Goal: Information Seeking & Learning: Find specific fact

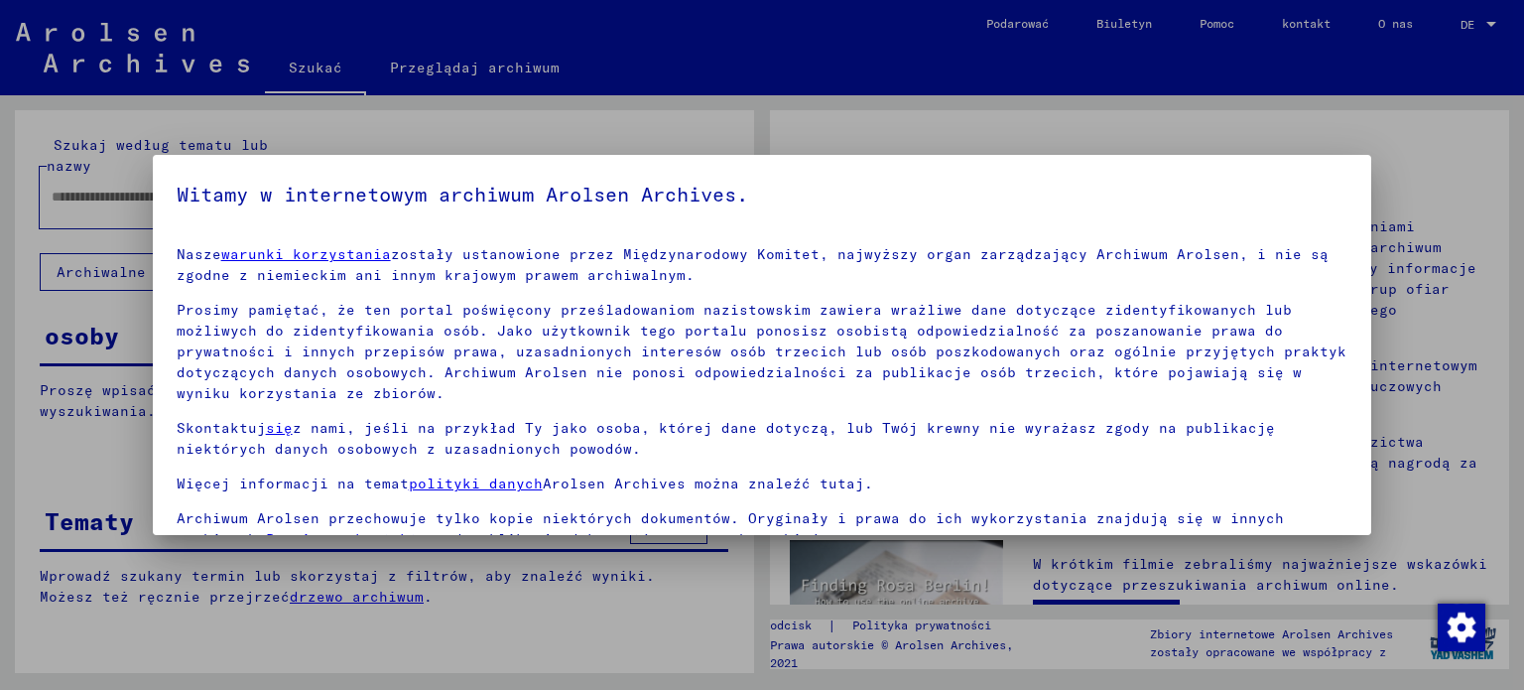
click at [1372, 297] on div at bounding box center [762, 345] width 1524 height 690
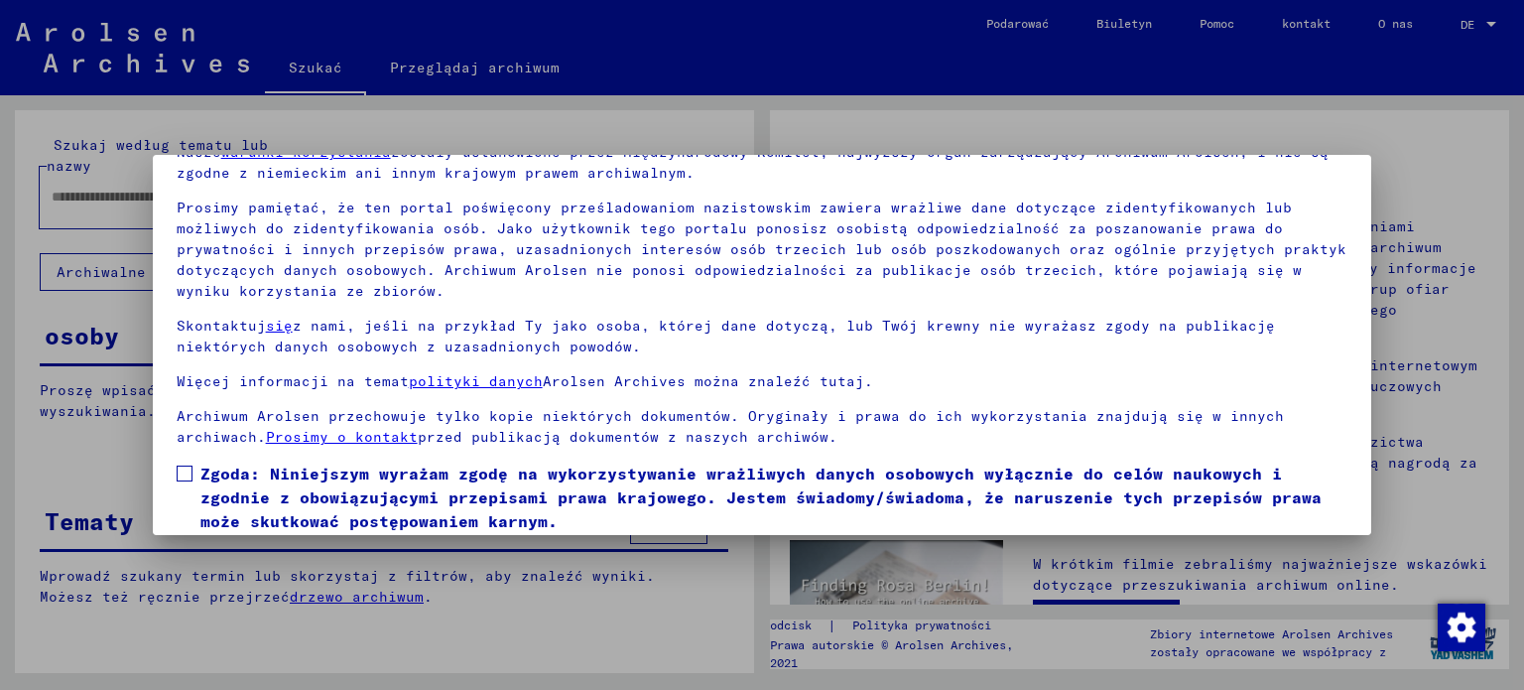
scroll to position [168, 0]
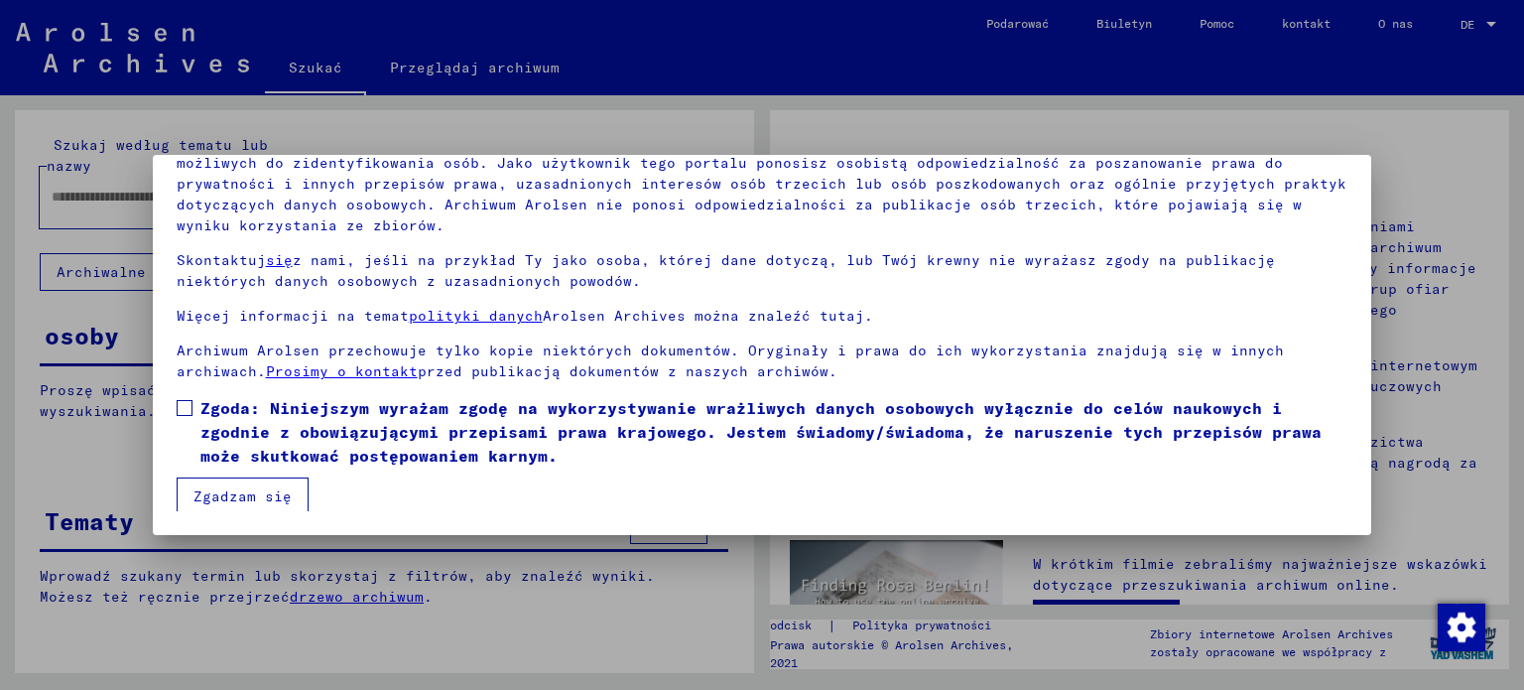
click at [188, 408] on span at bounding box center [185, 408] width 16 height 16
click at [226, 511] on mat-dialog-container "Witamy w internetowym archiwum Arolsen Archives. Nasze warunki korzystania zost…" at bounding box center [763, 344] width 1220 height 379
click at [234, 483] on button "Zgadzam się" at bounding box center [243, 496] width 132 height 38
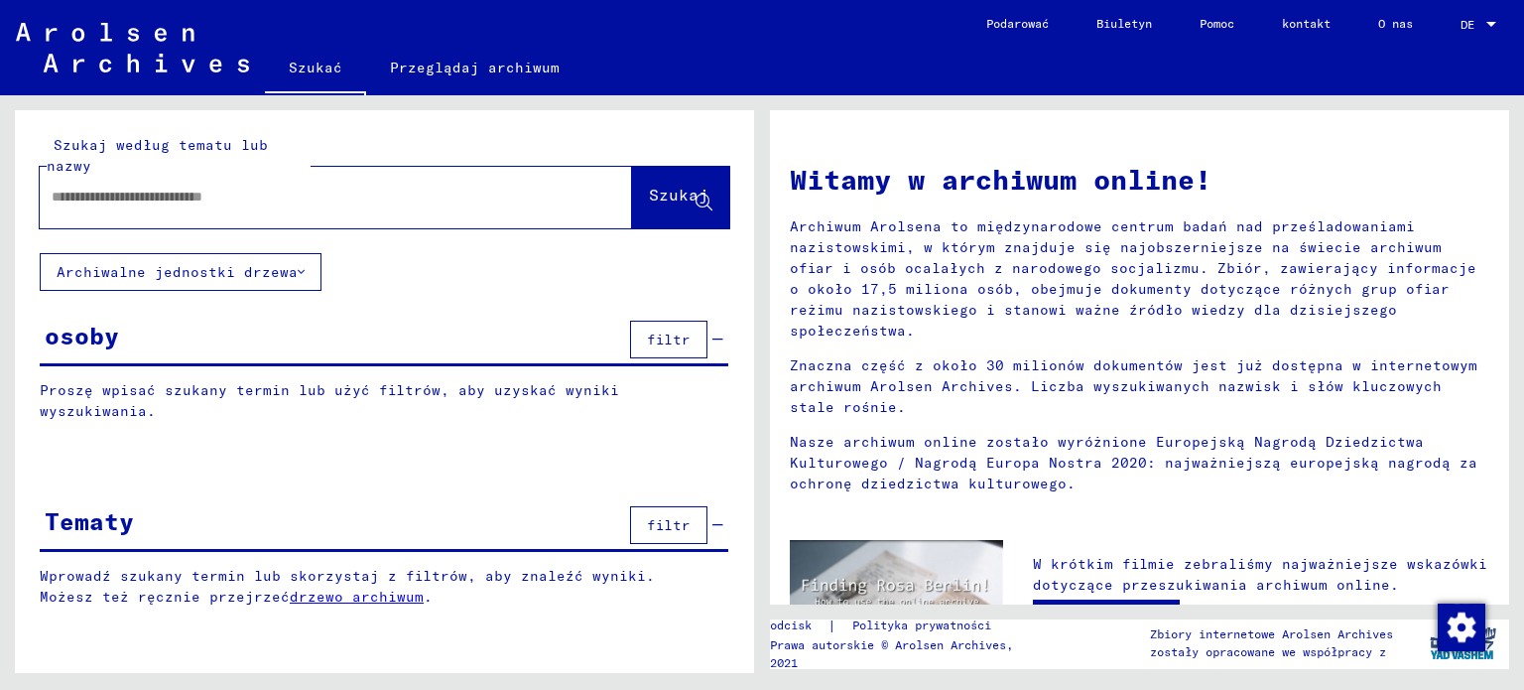
click at [170, 191] on input "text" at bounding box center [312, 197] width 521 height 21
click at [649, 207] on span "Szukaj" at bounding box center [679, 199] width 60 height 20
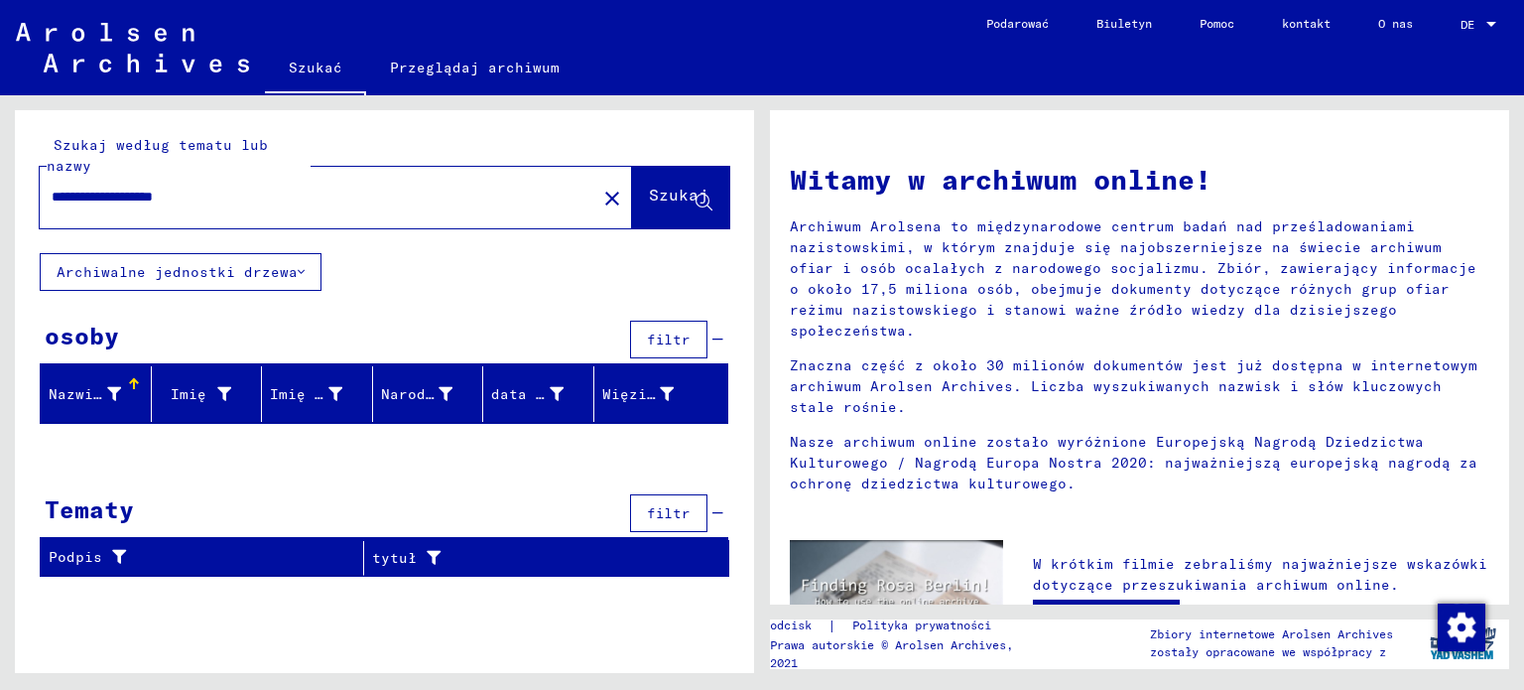
click at [195, 195] on input "**********" at bounding box center [312, 197] width 521 height 21
type input "**********"
click at [662, 196] on font "Szukaj" at bounding box center [679, 195] width 60 height 20
click at [501, 489] on div "Tematy filtr" at bounding box center [384, 514] width 689 height 51
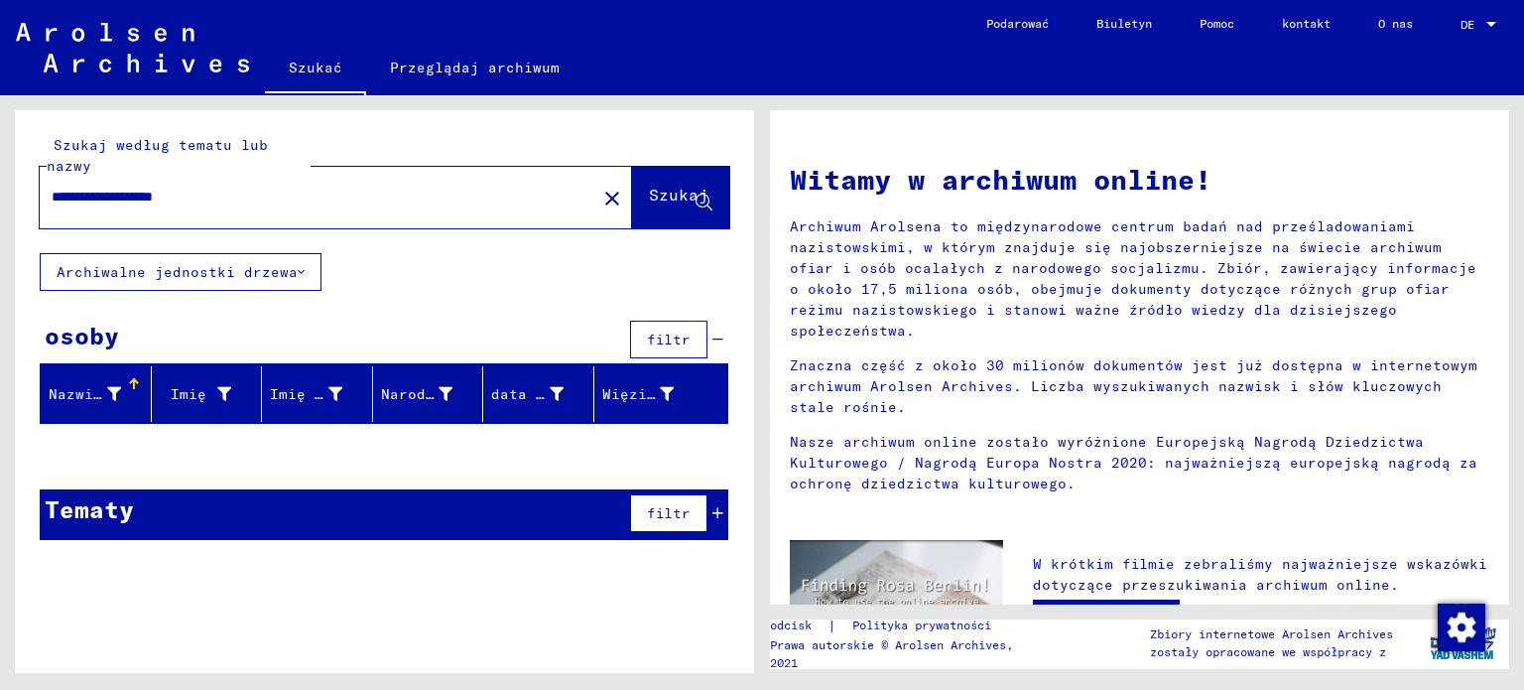
click at [501, 489] on div "Tematy filtr" at bounding box center [384, 514] width 689 height 51
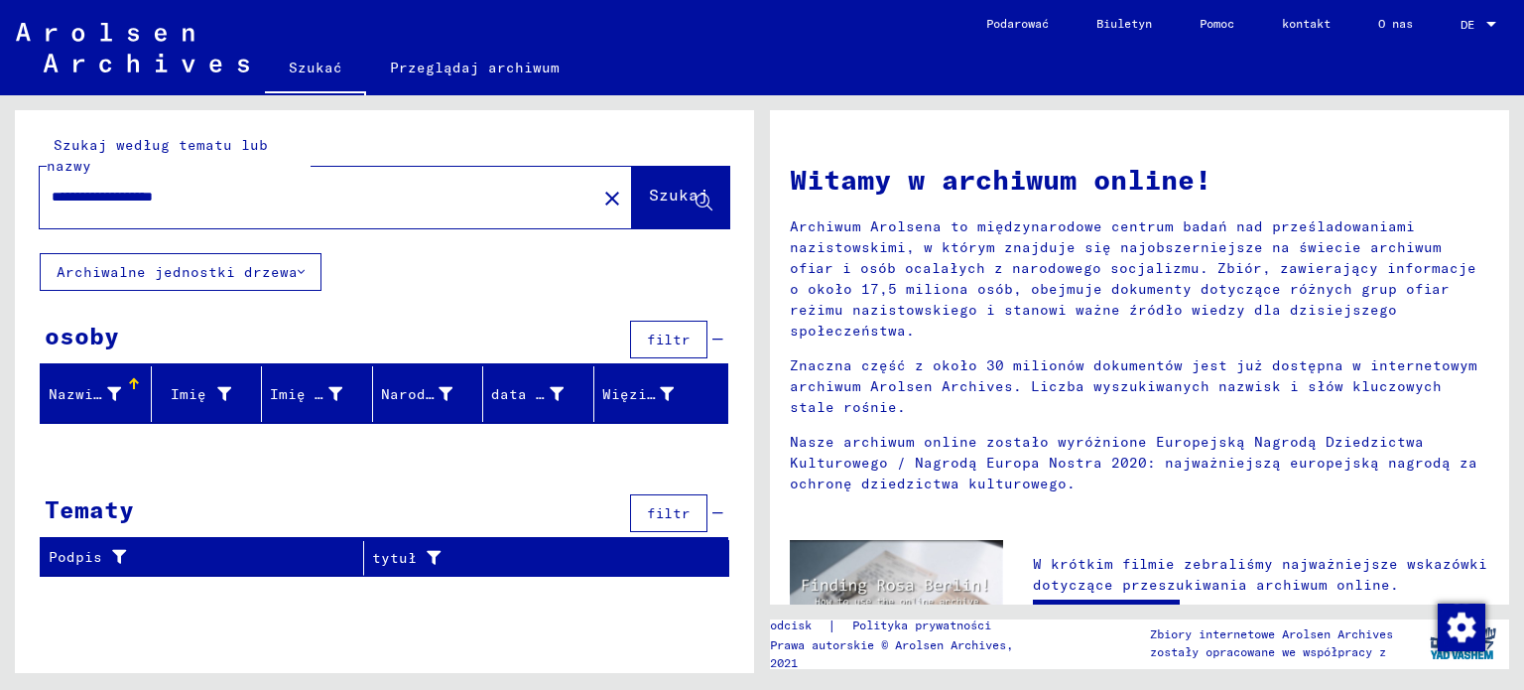
click at [466, 168] on div "**********" at bounding box center [336, 198] width 592 height 62
click at [436, 188] on input "**********" at bounding box center [312, 197] width 521 height 21
drag, startPoint x: 266, startPoint y: 190, endPoint x: 0, endPoint y: 177, distance: 266.2
click at [0, 177] on div "**********" at bounding box center [381, 384] width 762 height 578
type input "**********"
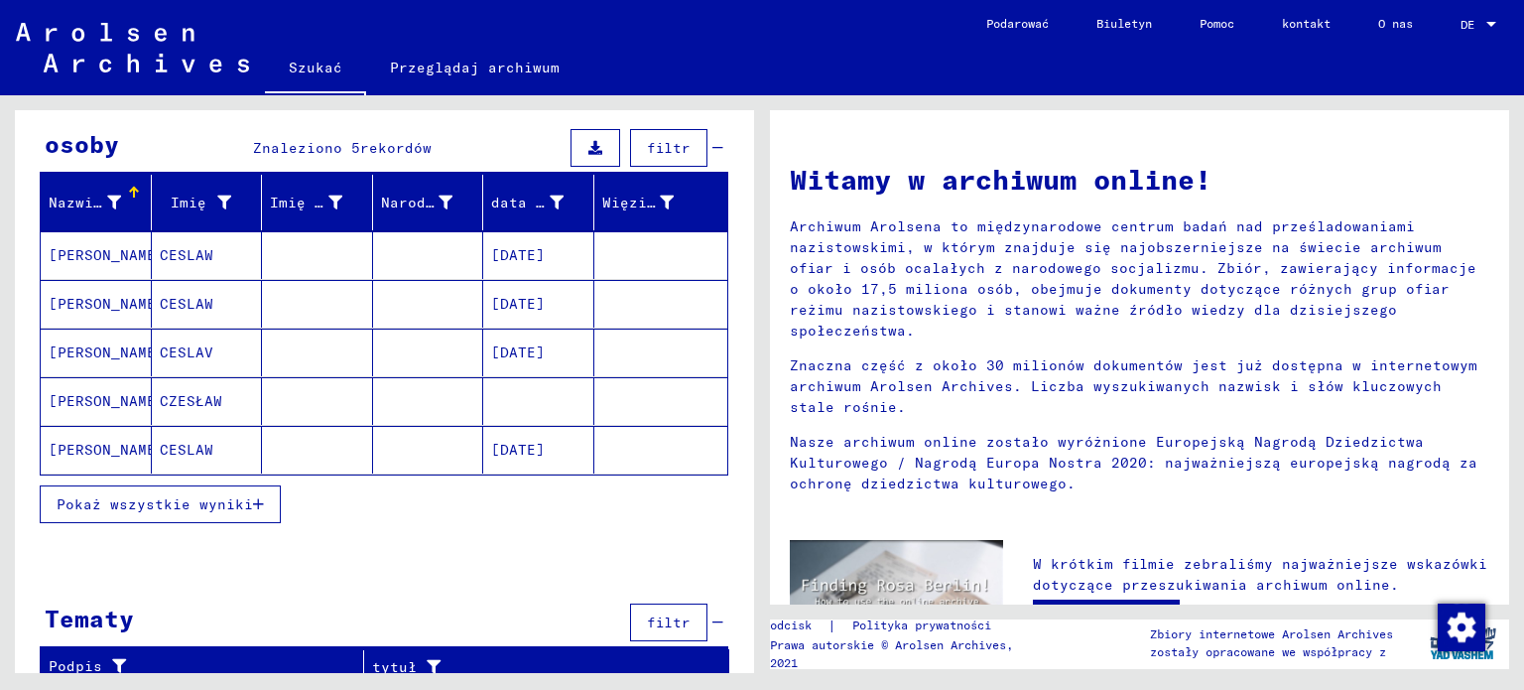
scroll to position [194, 0]
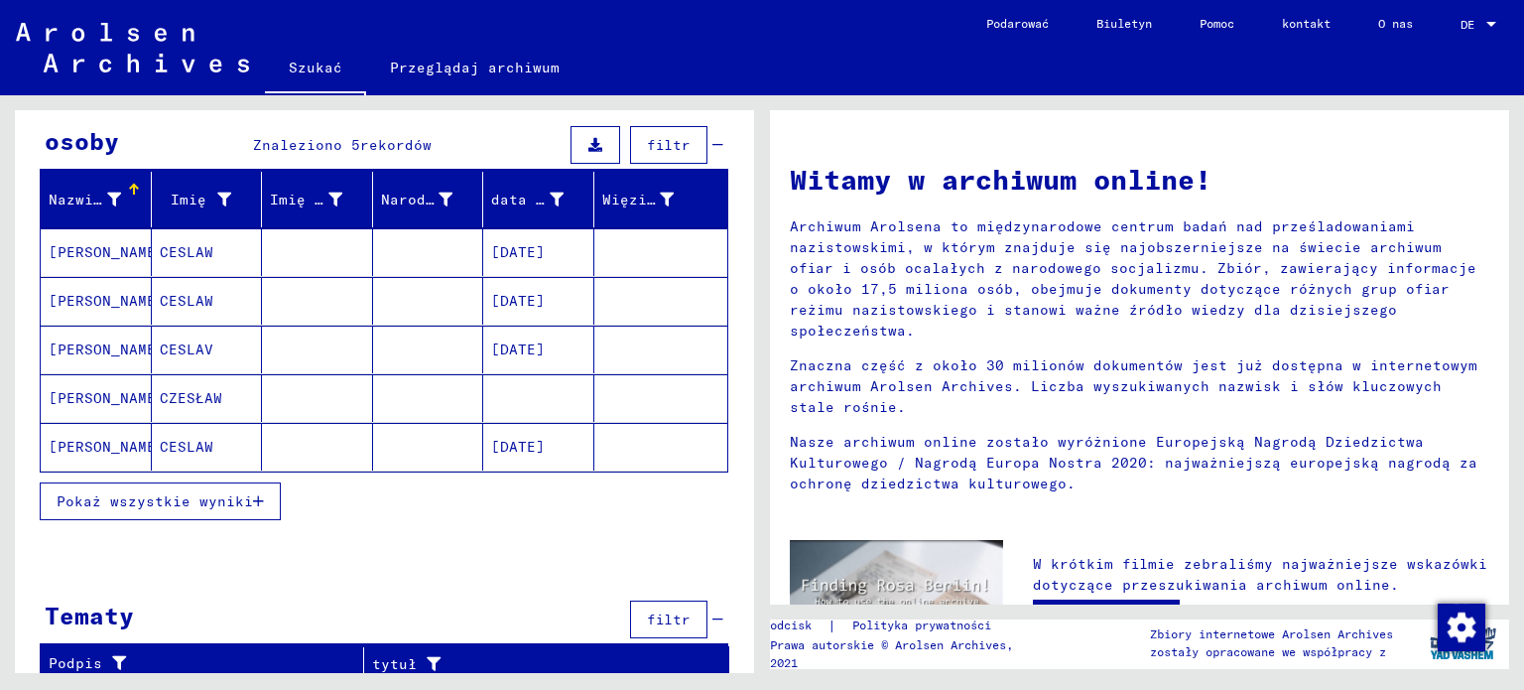
click at [238, 497] on font "Pokaż wszystkie wyniki" at bounding box center [155, 501] width 196 height 18
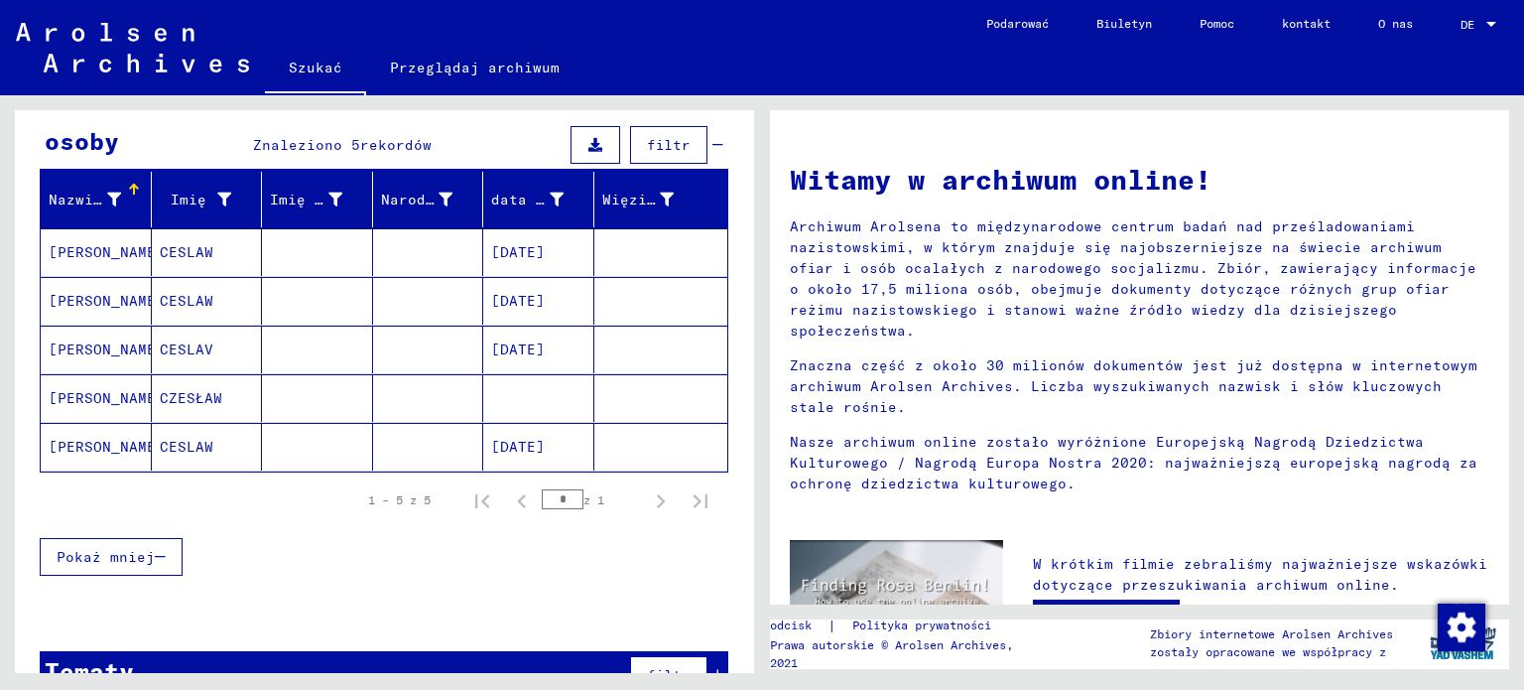
click at [540, 261] on mat-cell "[DATE]" at bounding box center [538, 252] width 111 height 48
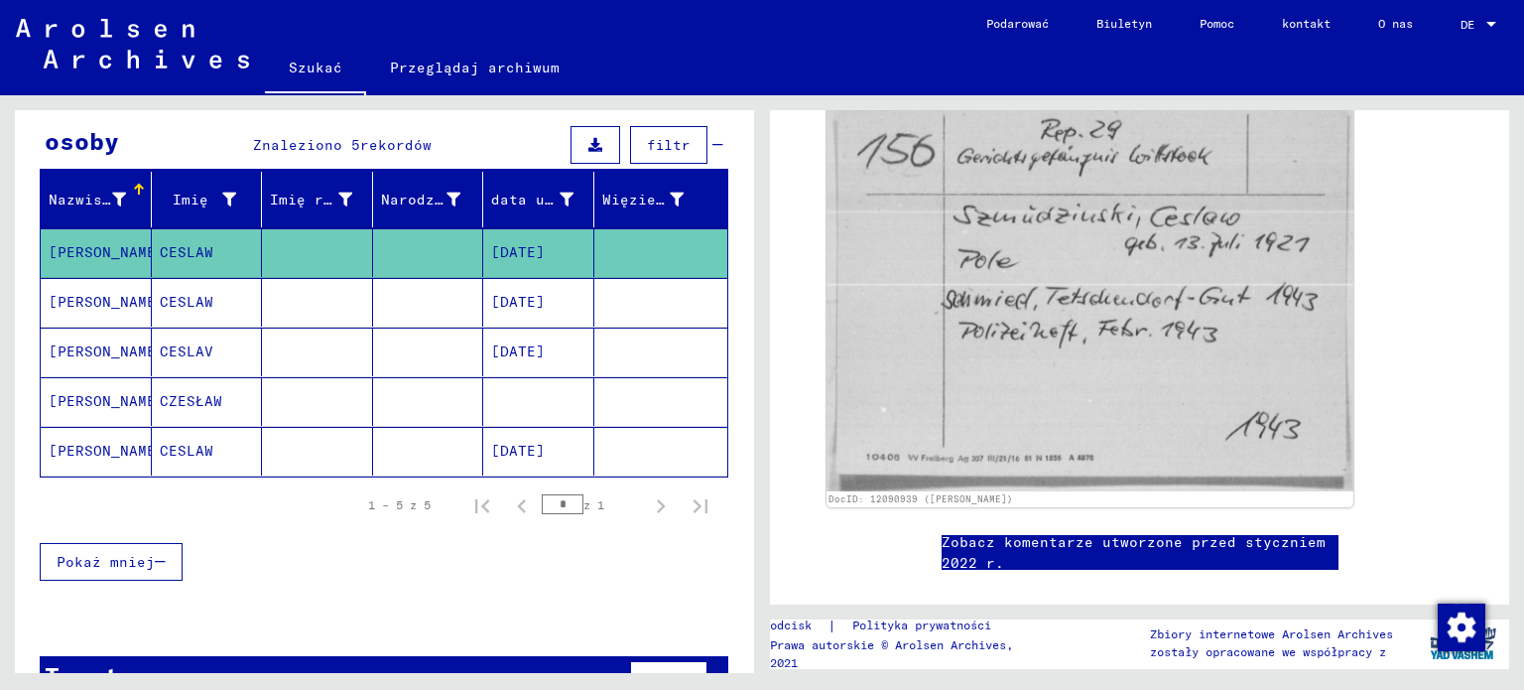
scroll to position [575, 0]
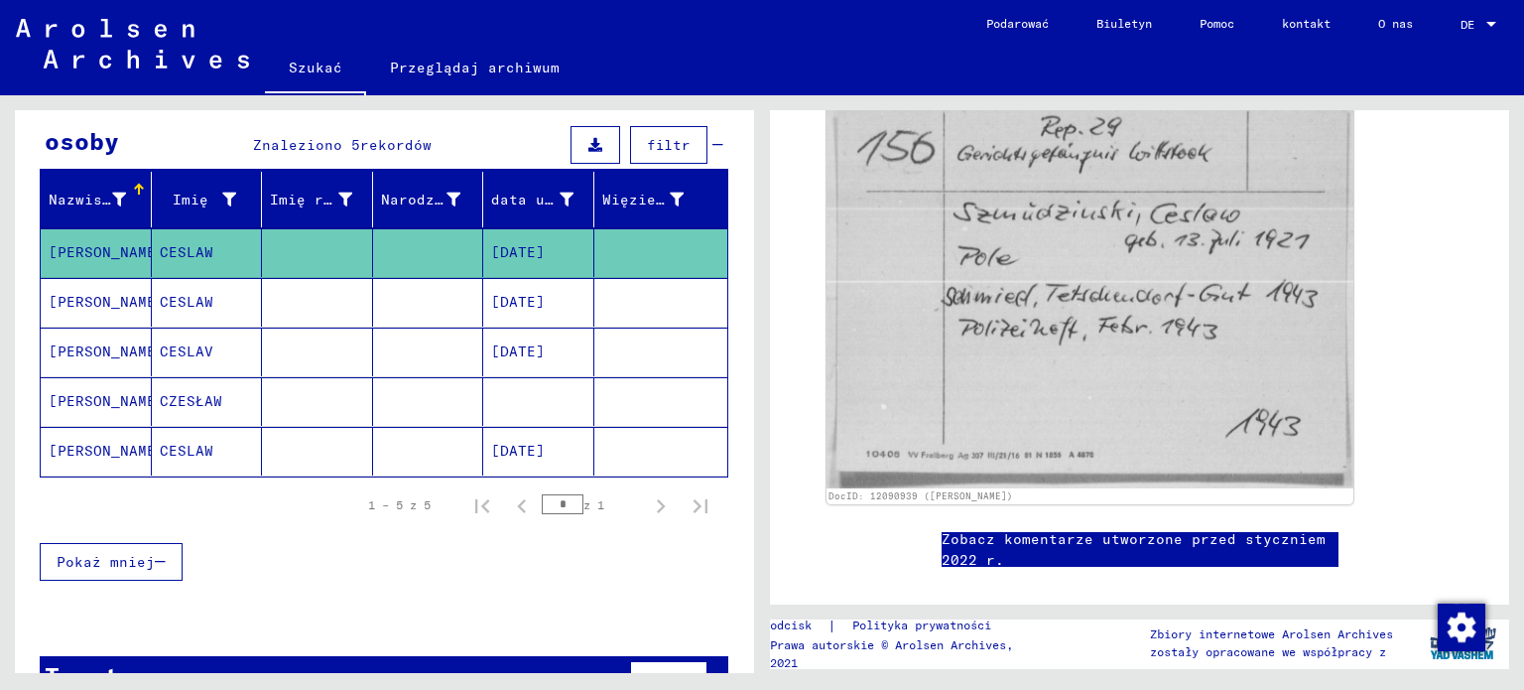
click at [532, 289] on mat-cell "[DATE]" at bounding box center [538, 302] width 111 height 49
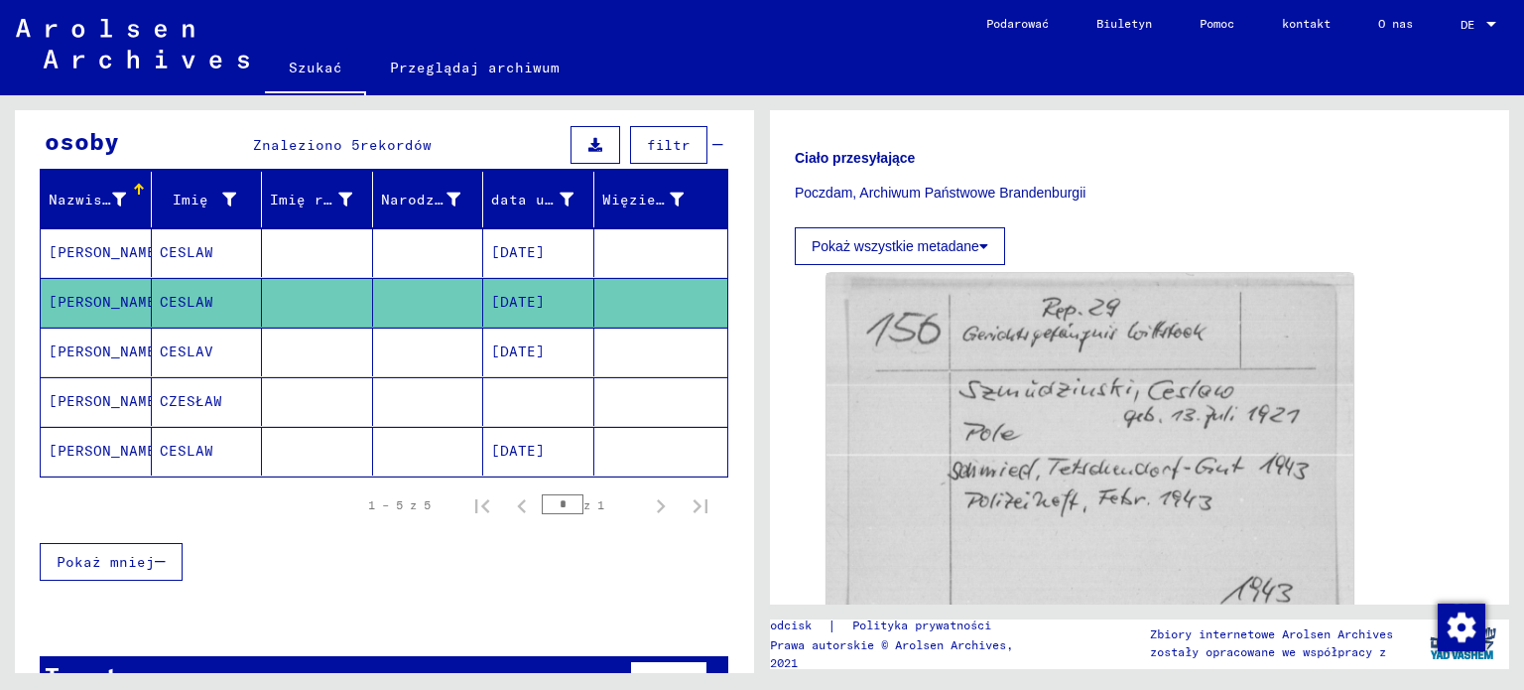
scroll to position [401, 0]
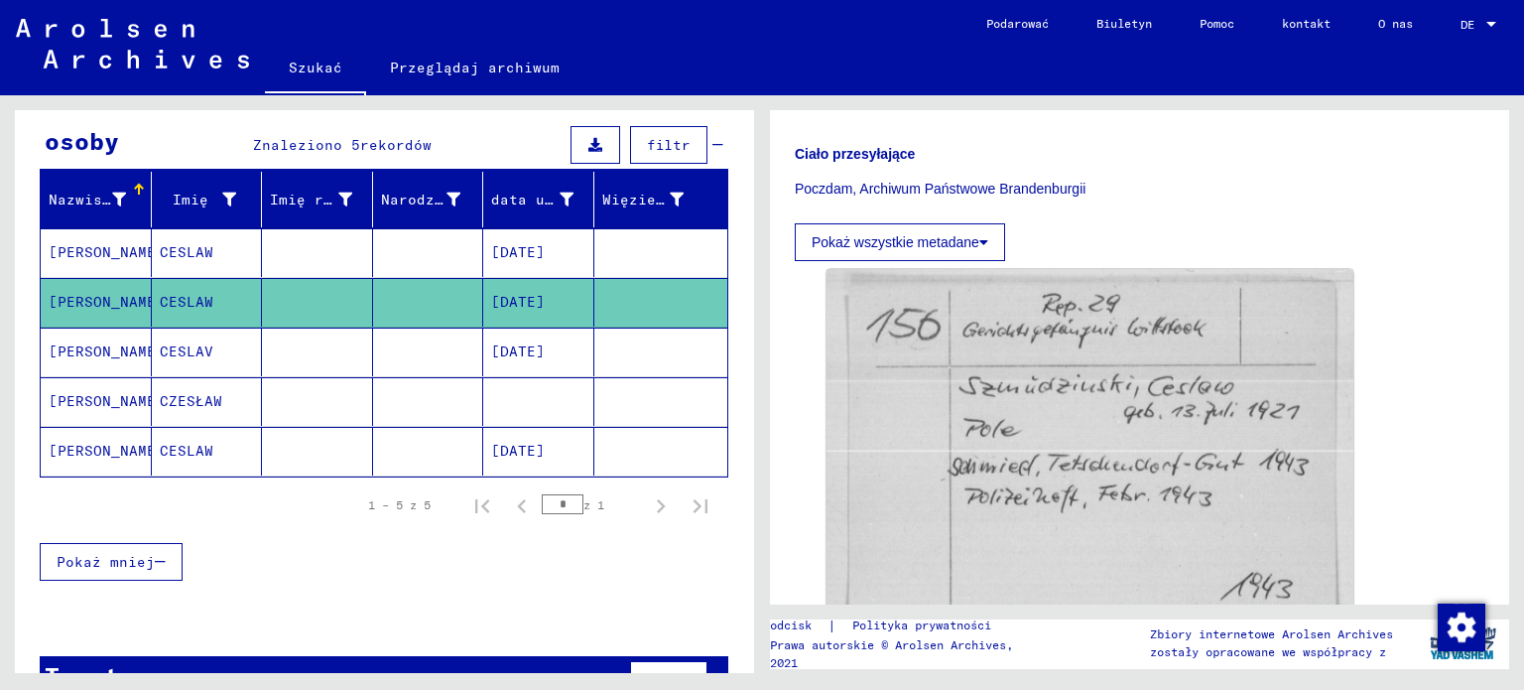
click at [431, 450] on mat-cell at bounding box center [428, 451] width 111 height 49
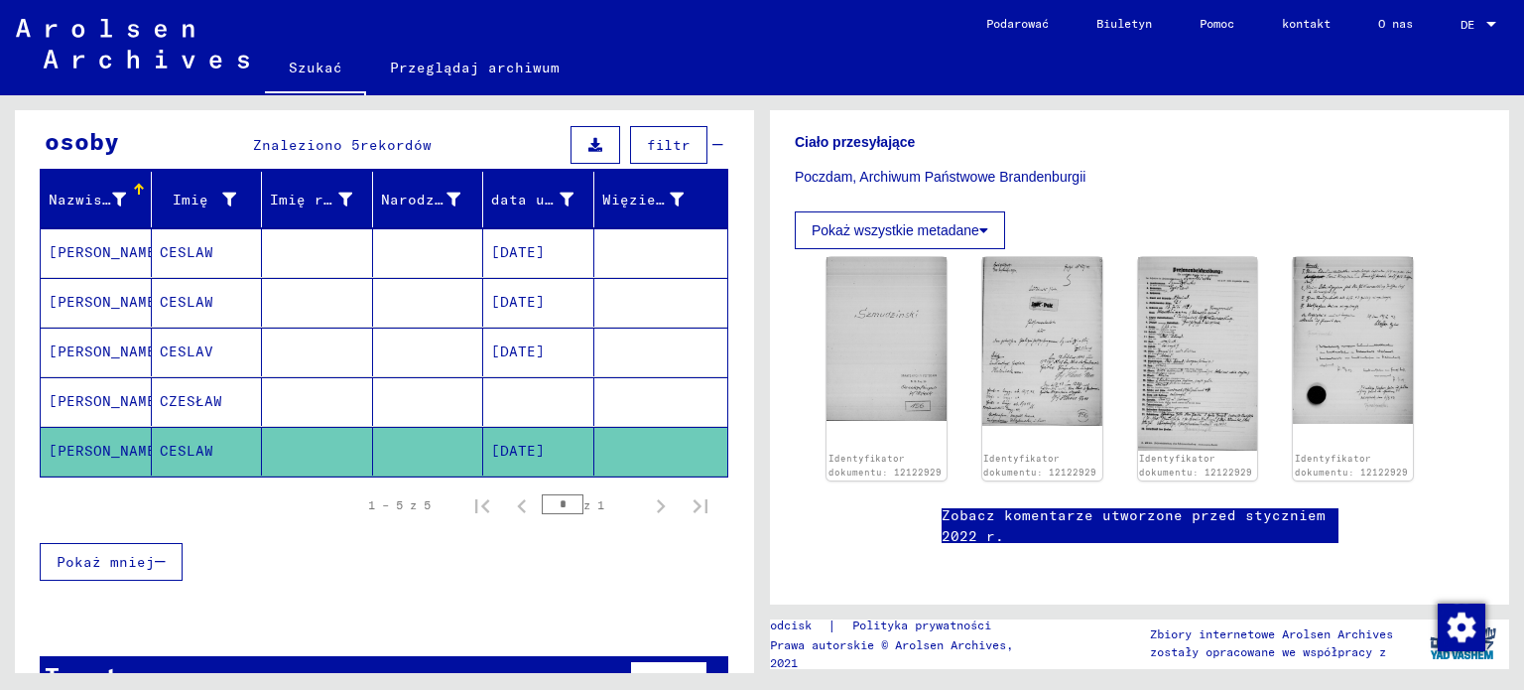
scroll to position [421, 0]
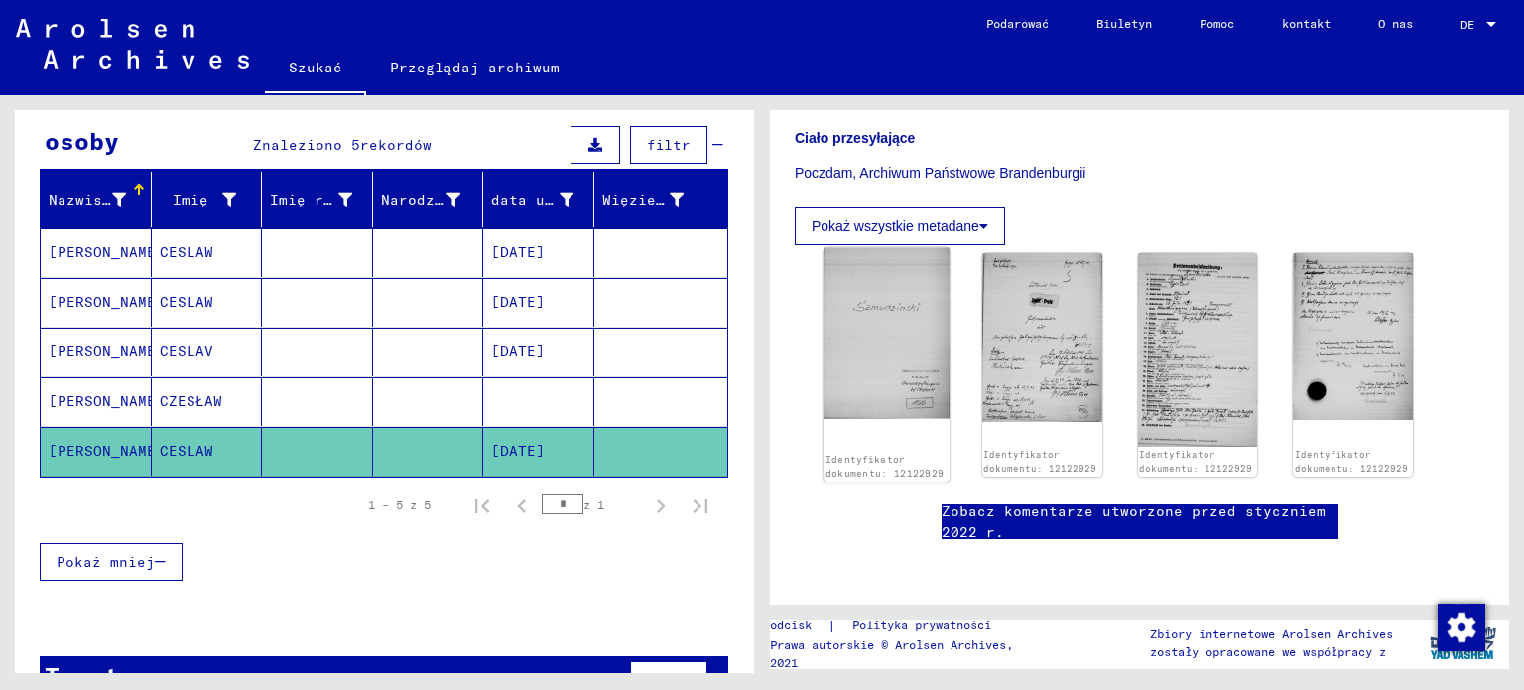
click at [901, 318] on img at bounding box center [887, 334] width 126 height 172
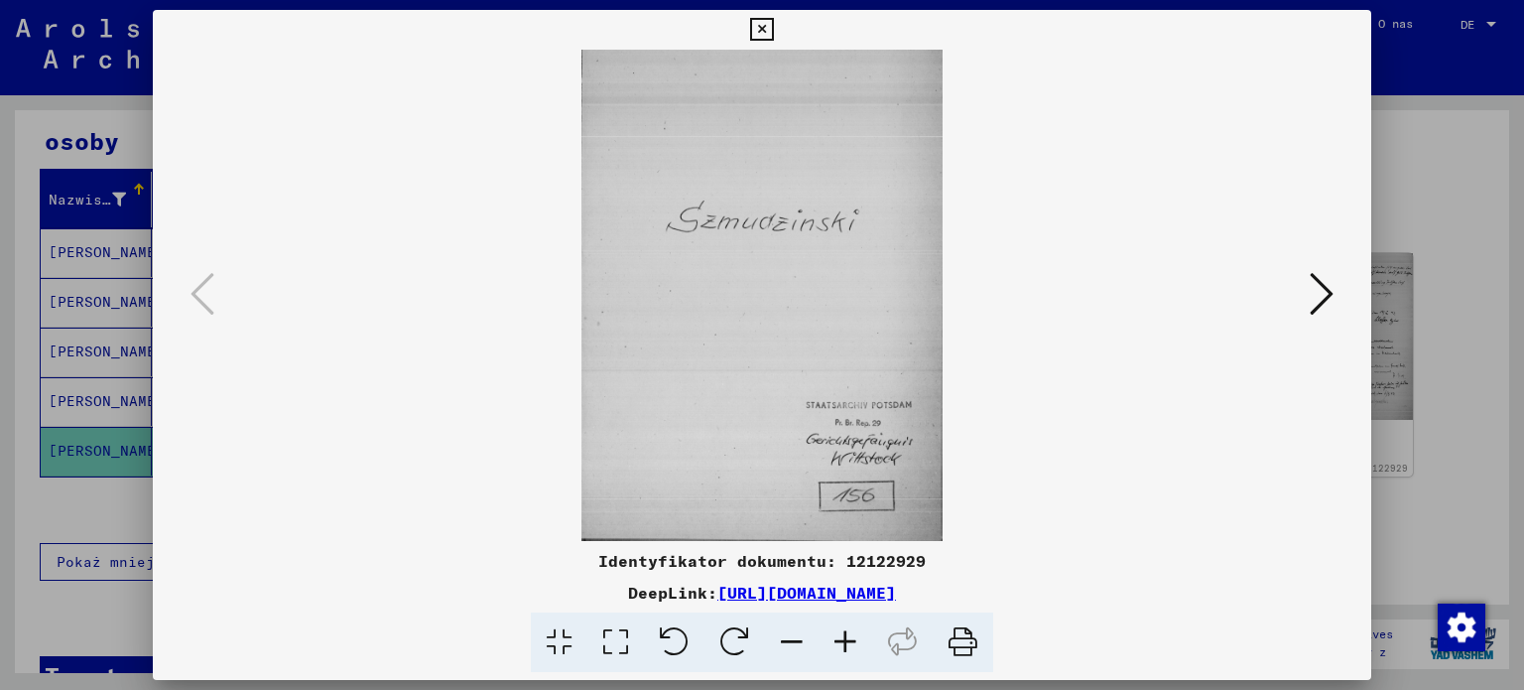
click at [1320, 309] on icon at bounding box center [1322, 294] width 24 height 48
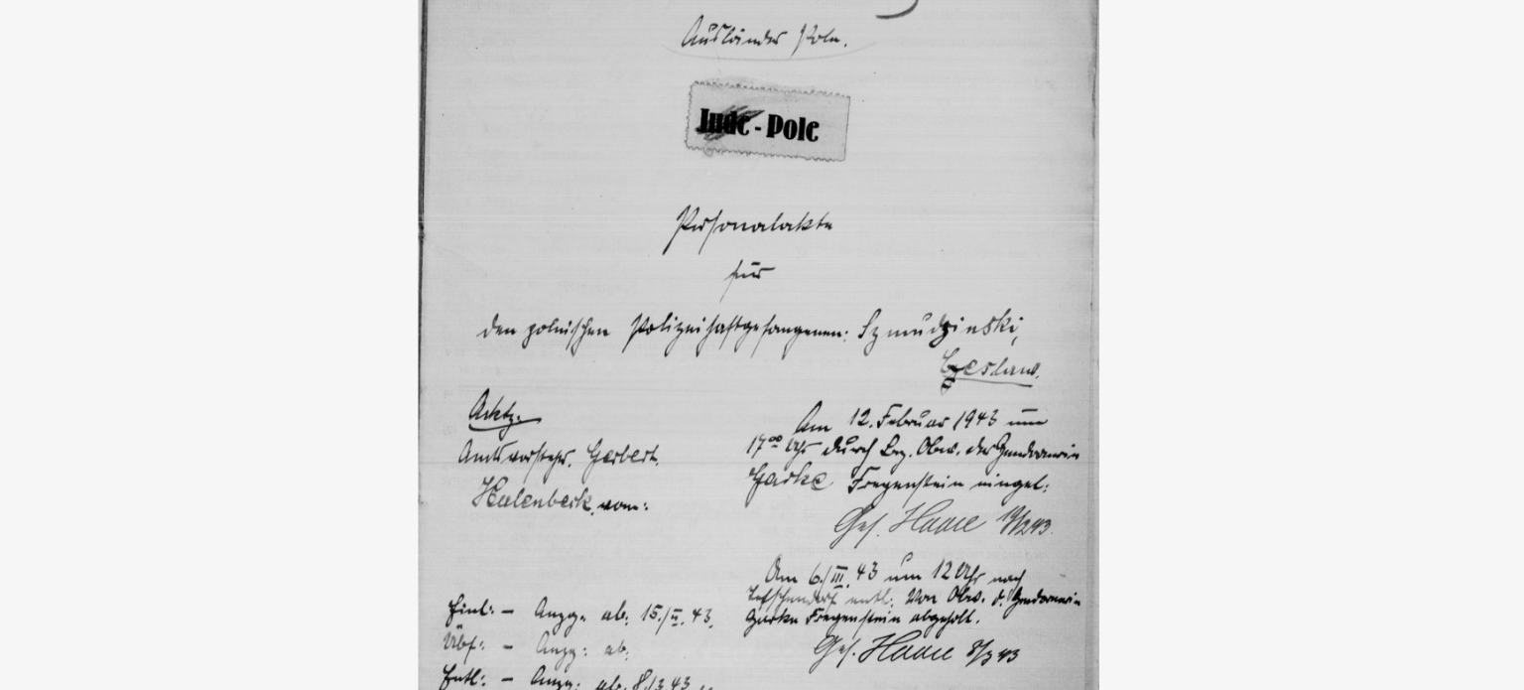
drag, startPoint x: 725, startPoint y: 436, endPoint x: 742, endPoint y: 313, distance: 124.2
click at [742, 313] on img at bounding box center [762, 295] width 1085 height 491
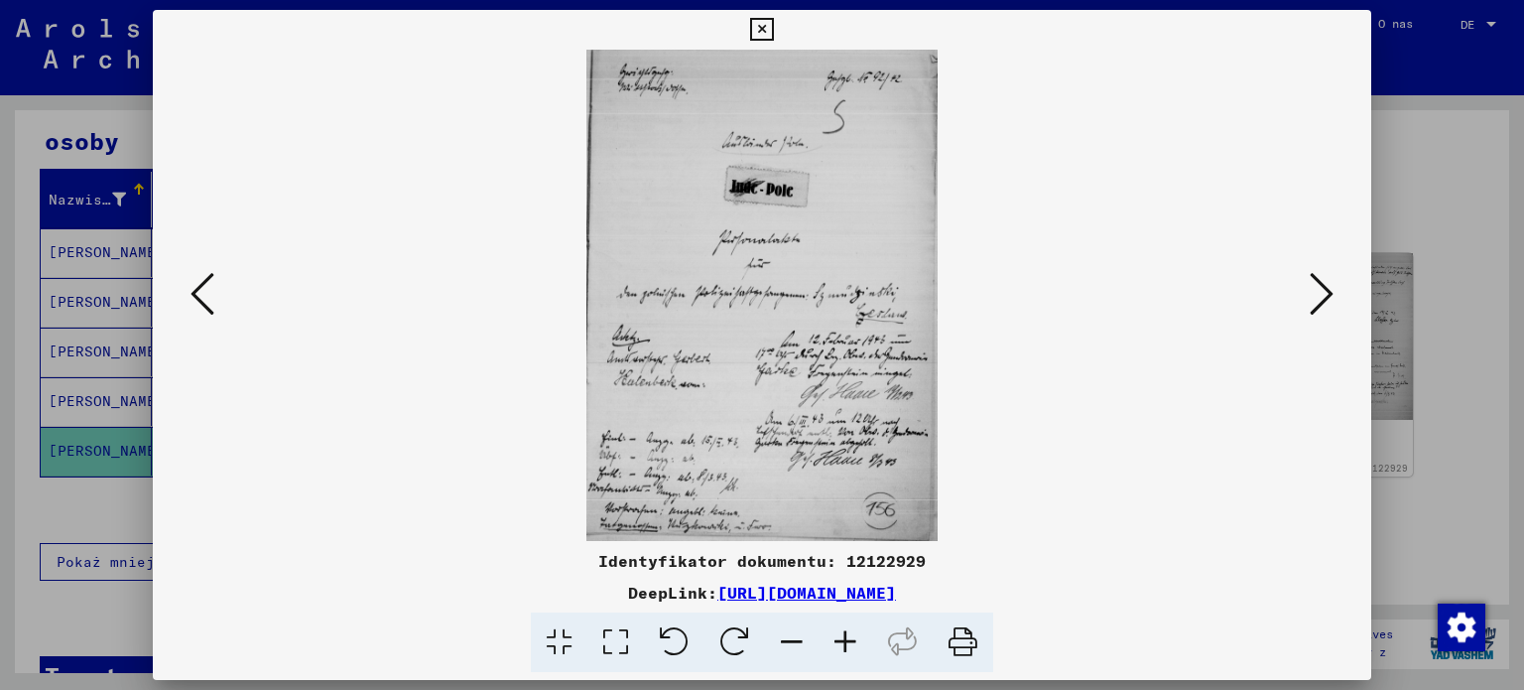
click at [1327, 285] on icon at bounding box center [1322, 294] width 24 height 48
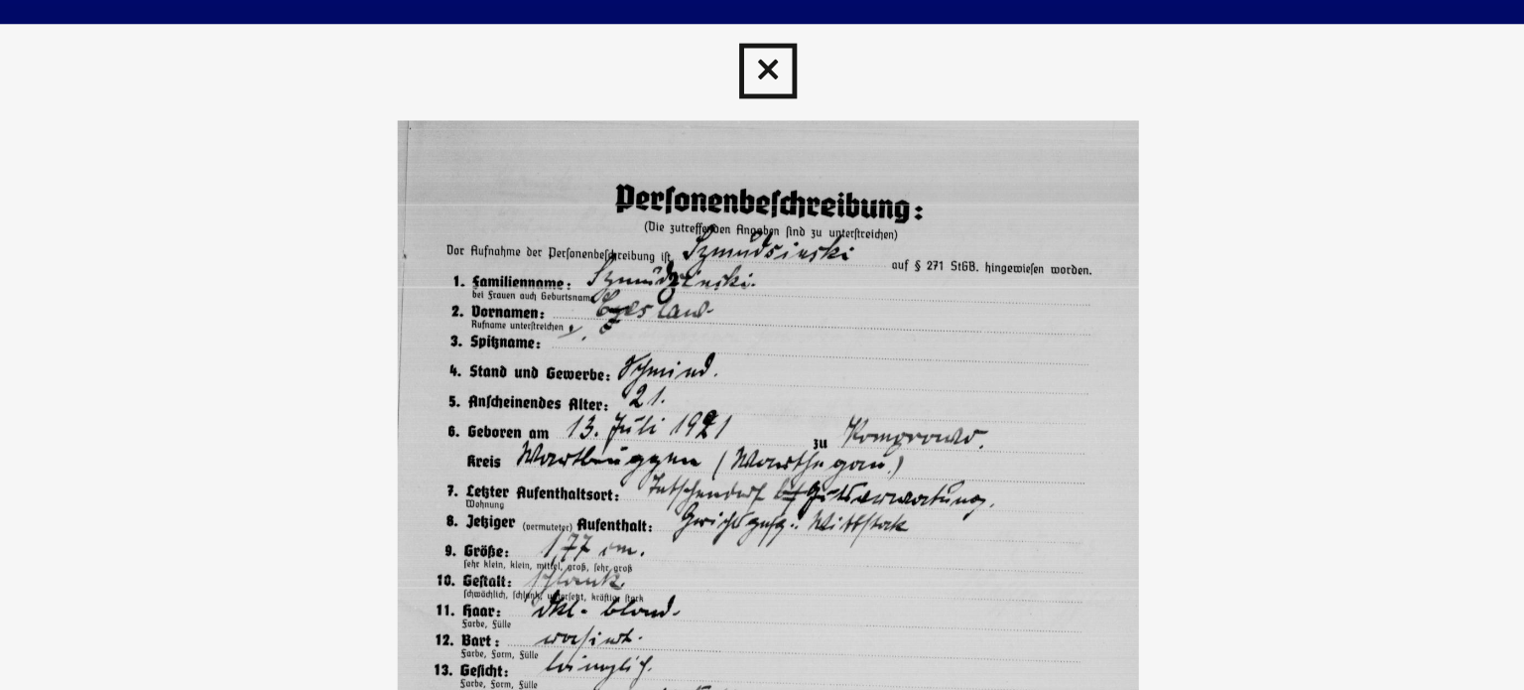
drag, startPoint x: 771, startPoint y: 155, endPoint x: 812, endPoint y: 62, distance: 101.8
click at [812, 62] on img at bounding box center [762, 295] width 1085 height 491
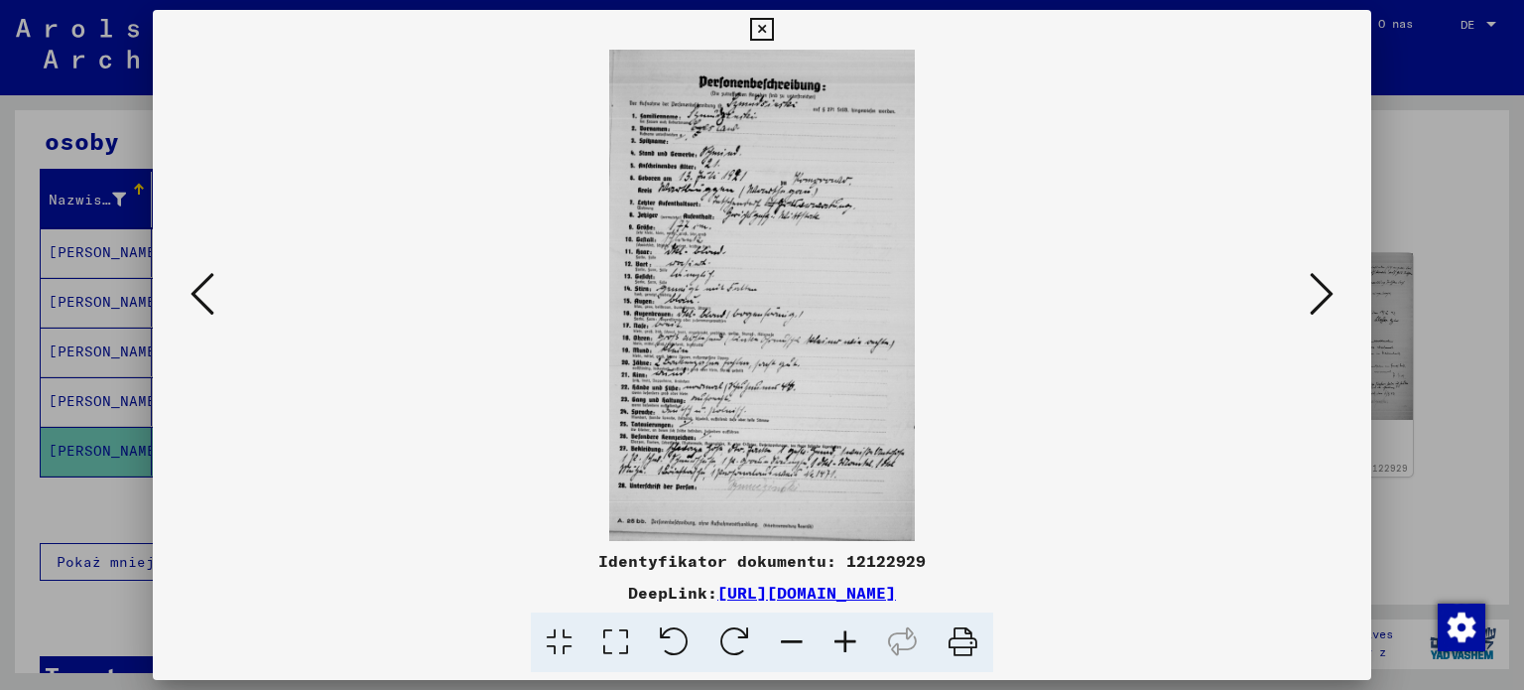
click at [1317, 293] on icon at bounding box center [1322, 294] width 24 height 48
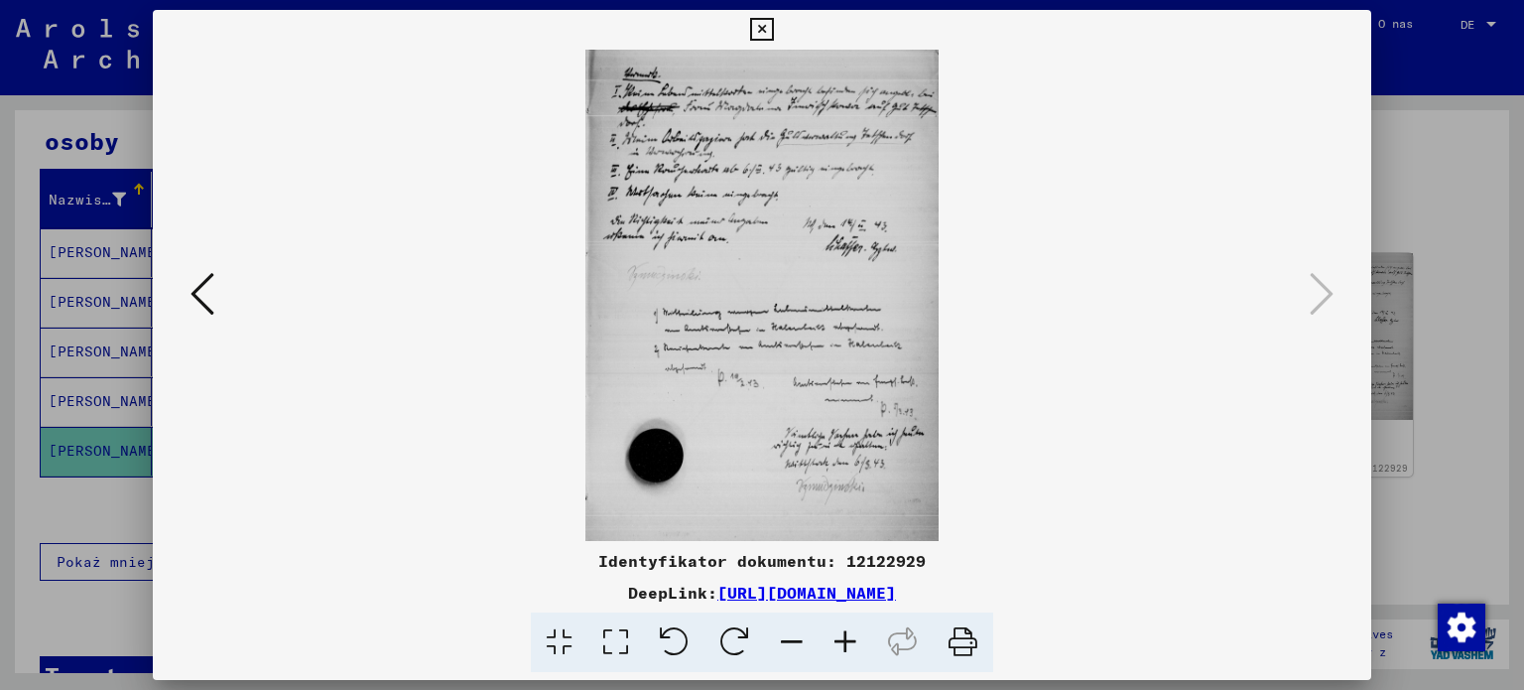
click at [762, 34] on icon at bounding box center [761, 30] width 23 height 24
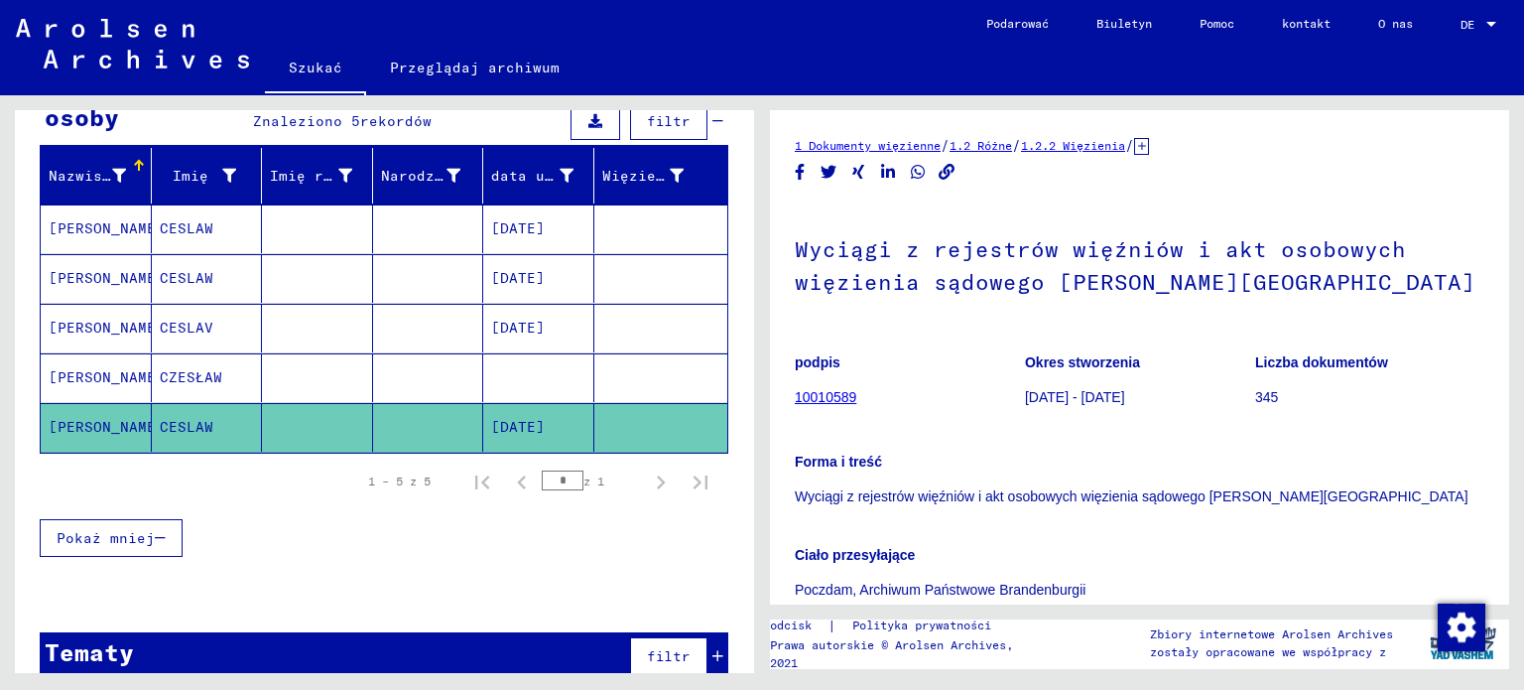
scroll to position [243, 0]
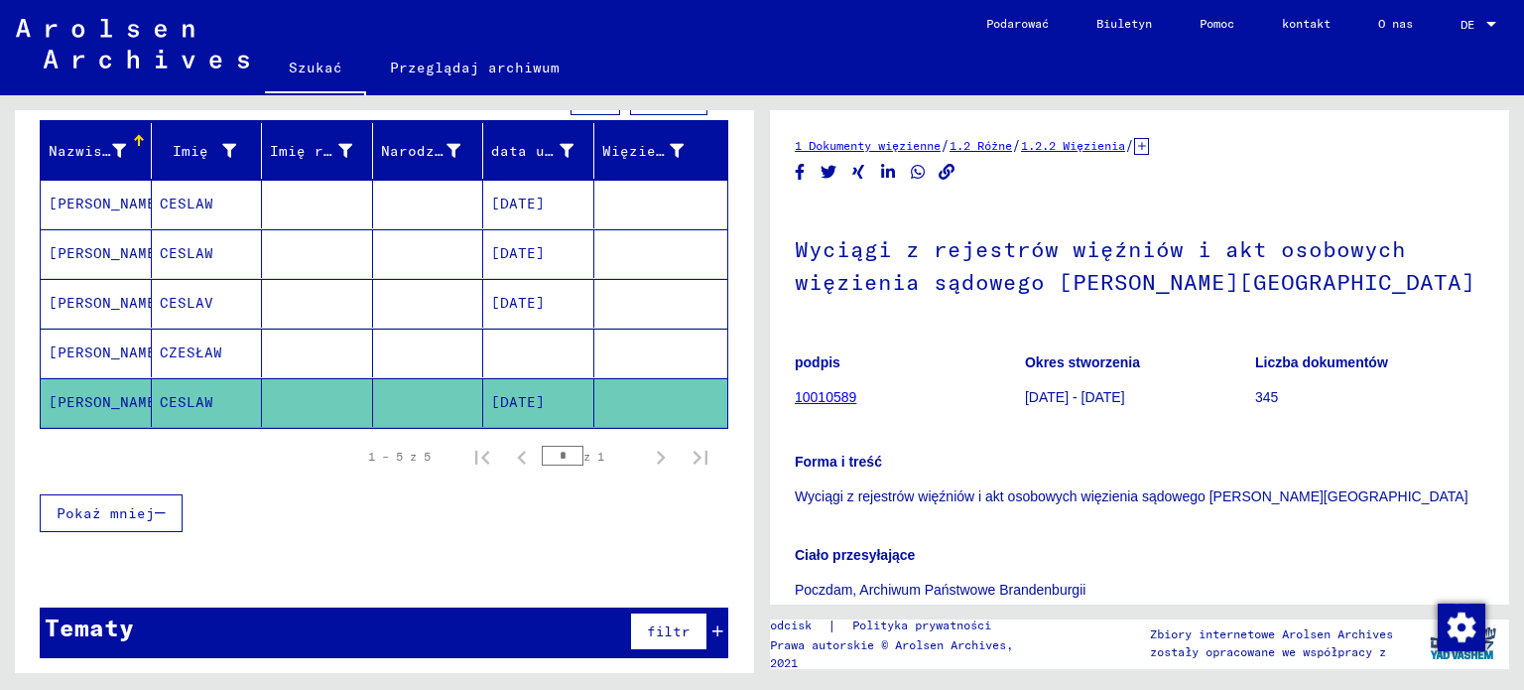
click at [712, 624] on icon at bounding box center [717, 631] width 11 height 14
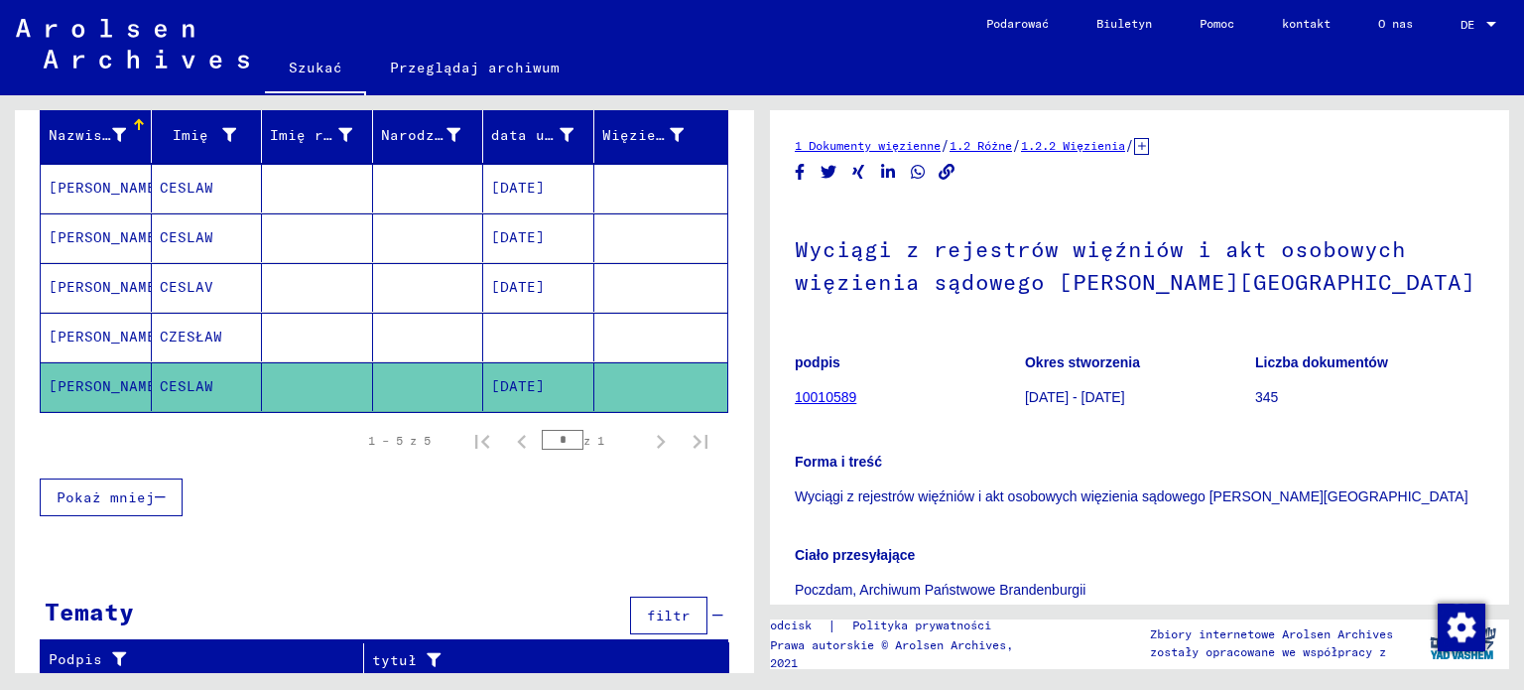
scroll to position [0, 0]
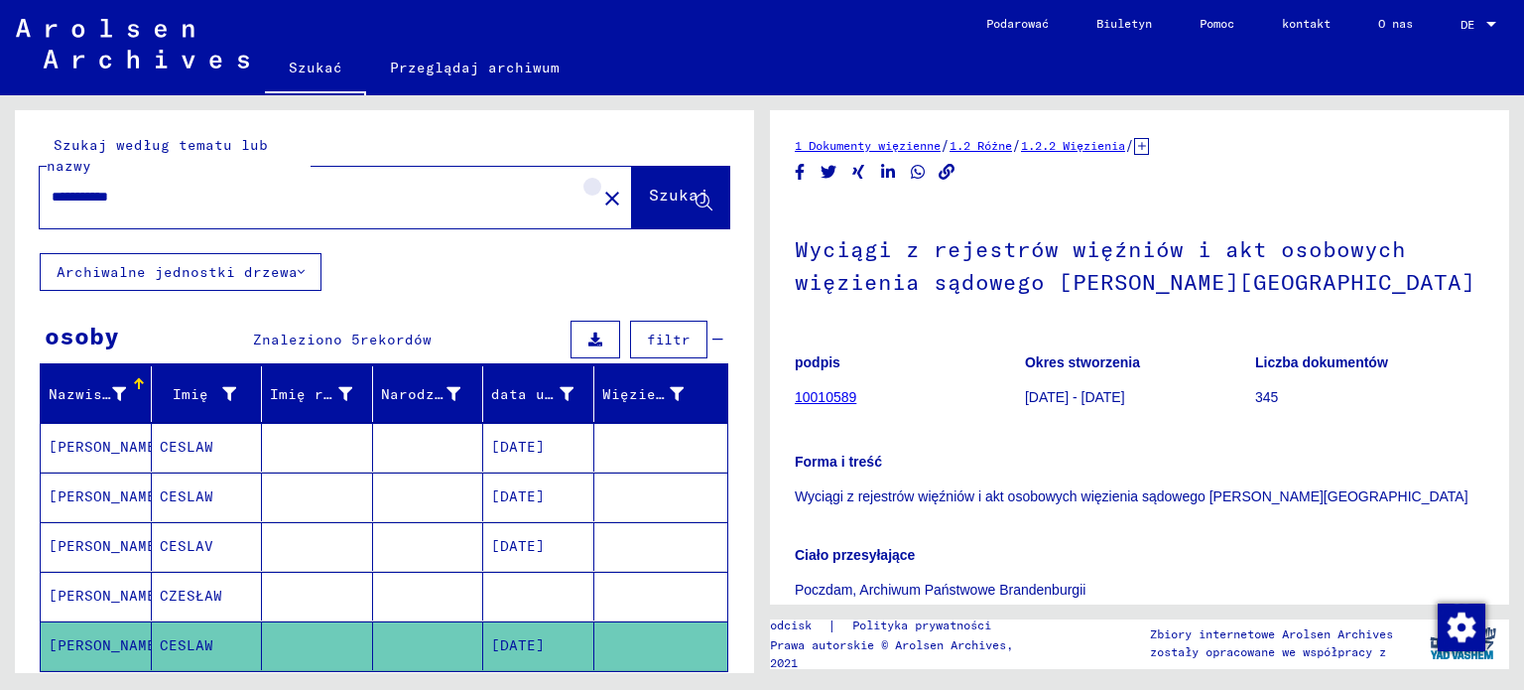
click at [600, 201] on mat-icon "close" at bounding box center [612, 199] width 24 height 24
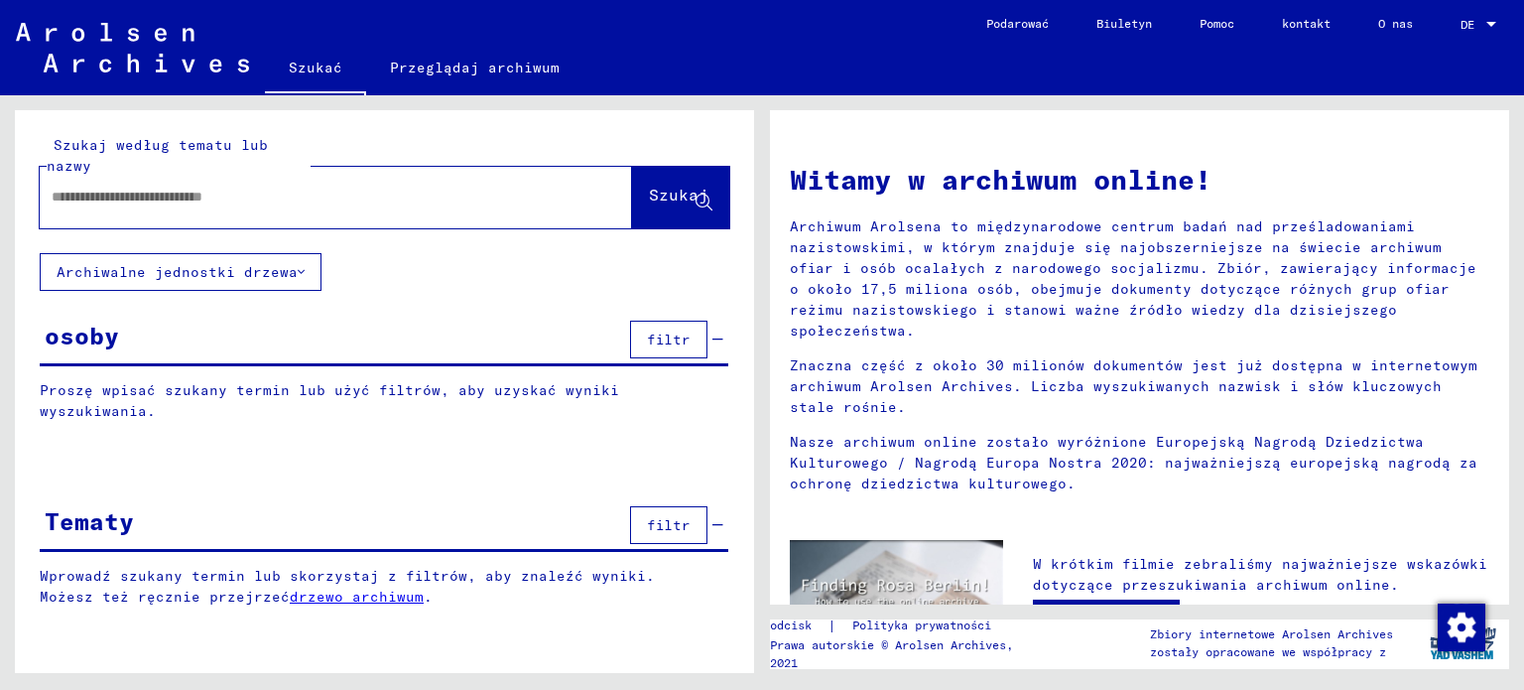
click at [437, 191] on input "text" at bounding box center [312, 197] width 521 height 21
type input "**********"
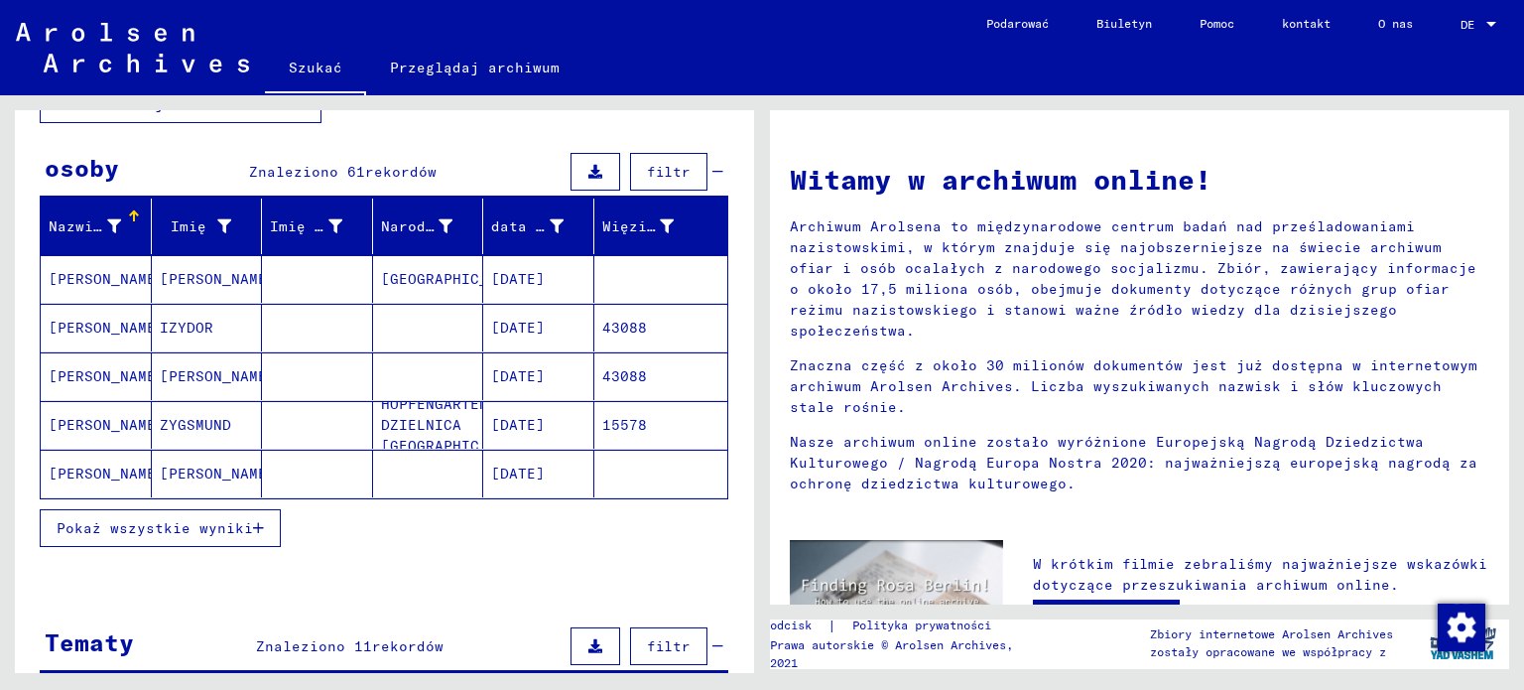
scroll to position [176, 0]
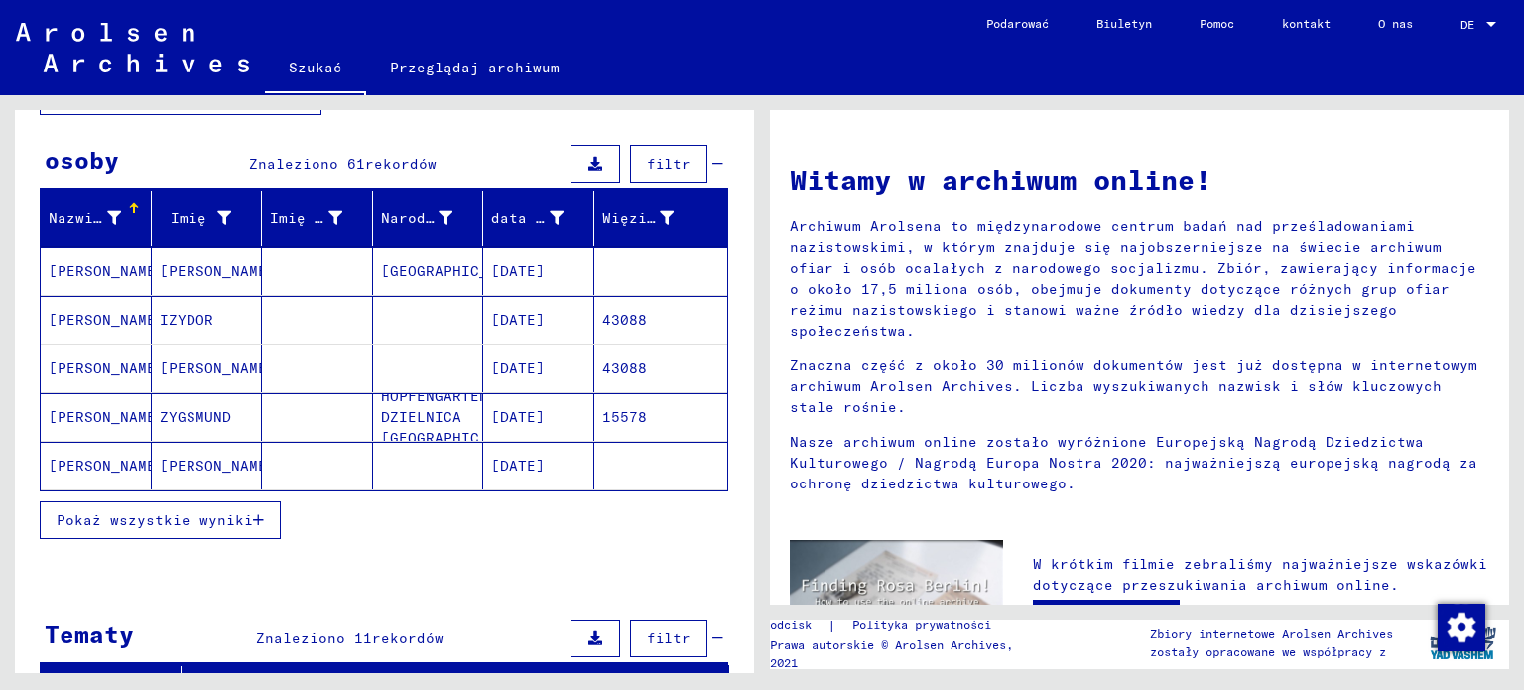
click at [222, 515] on font "Pokaż wszystkie wyniki" at bounding box center [155, 520] width 196 height 18
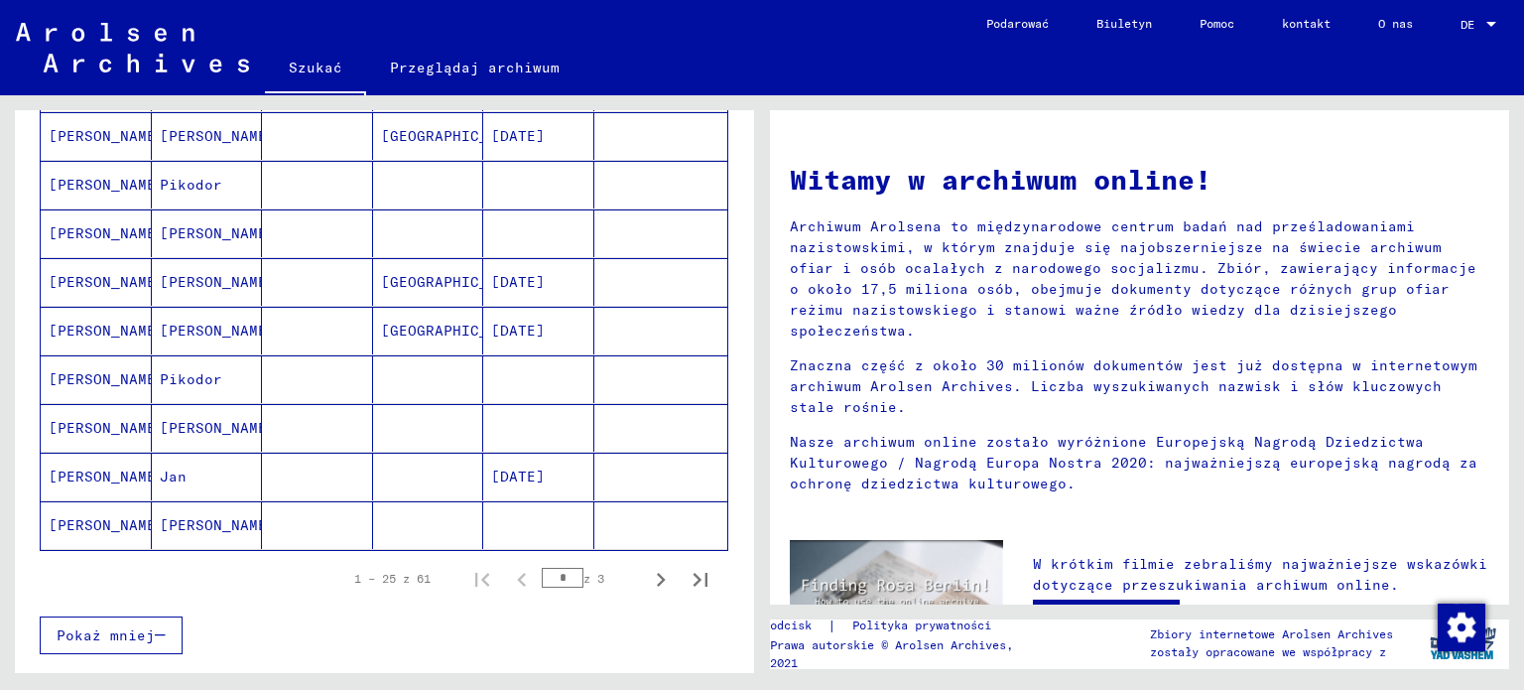
scroll to position [1079, 0]
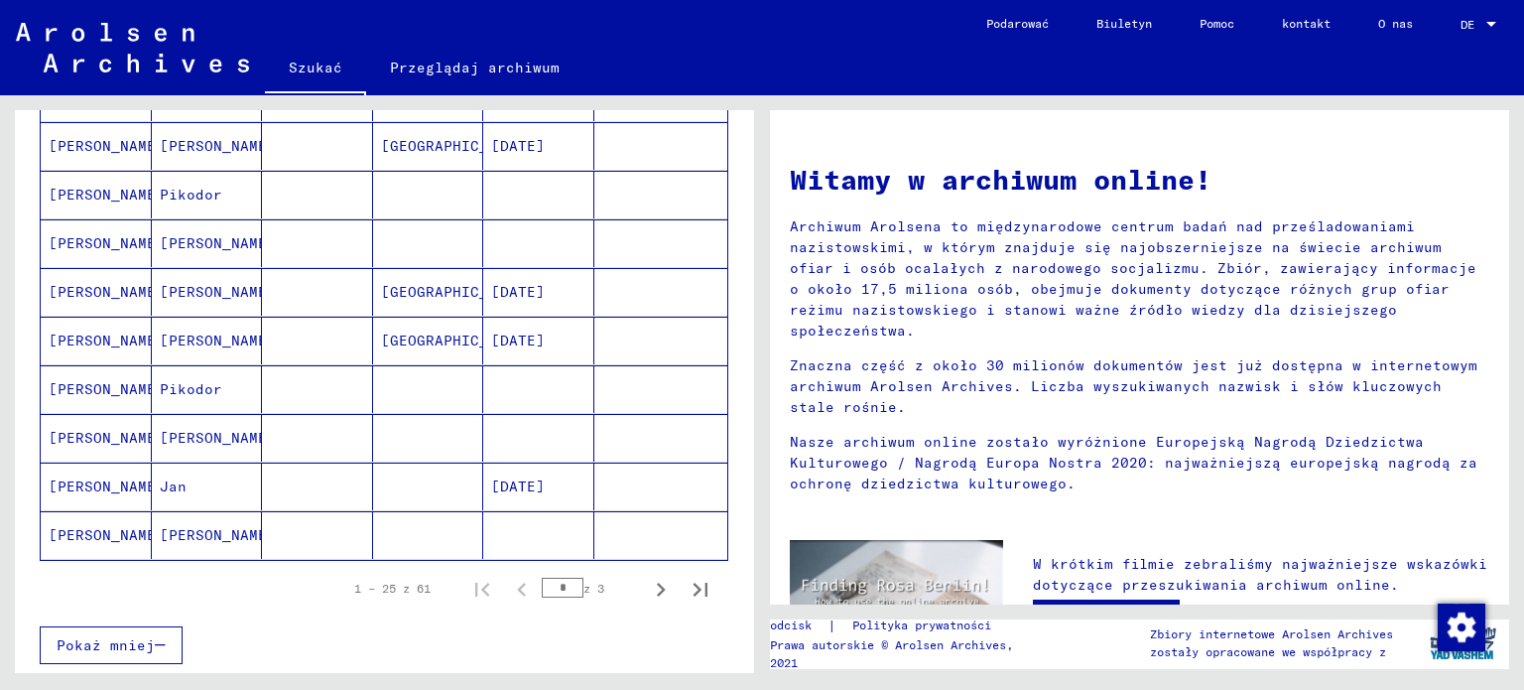
click at [223, 516] on mat-cell "[PERSON_NAME]" at bounding box center [207, 535] width 111 height 48
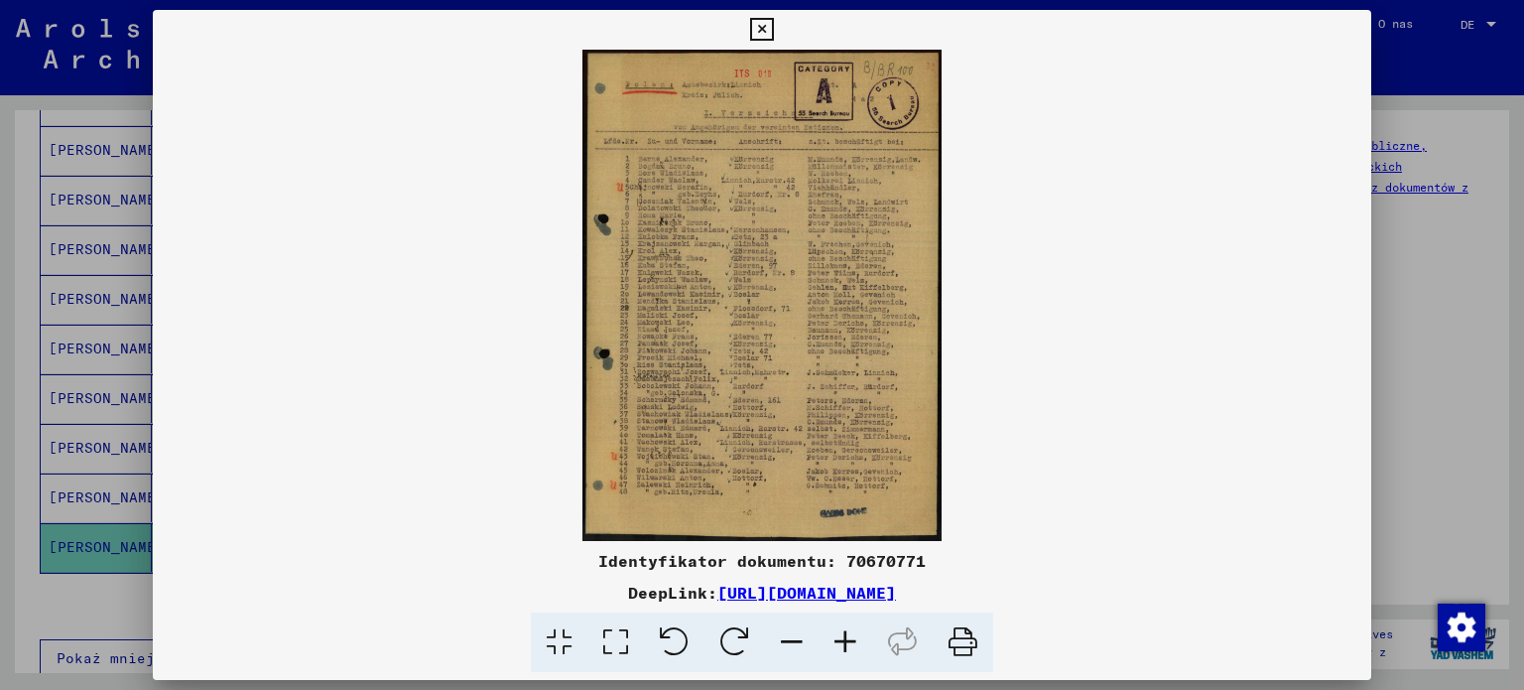
click at [750, 28] on icon at bounding box center [761, 30] width 23 height 24
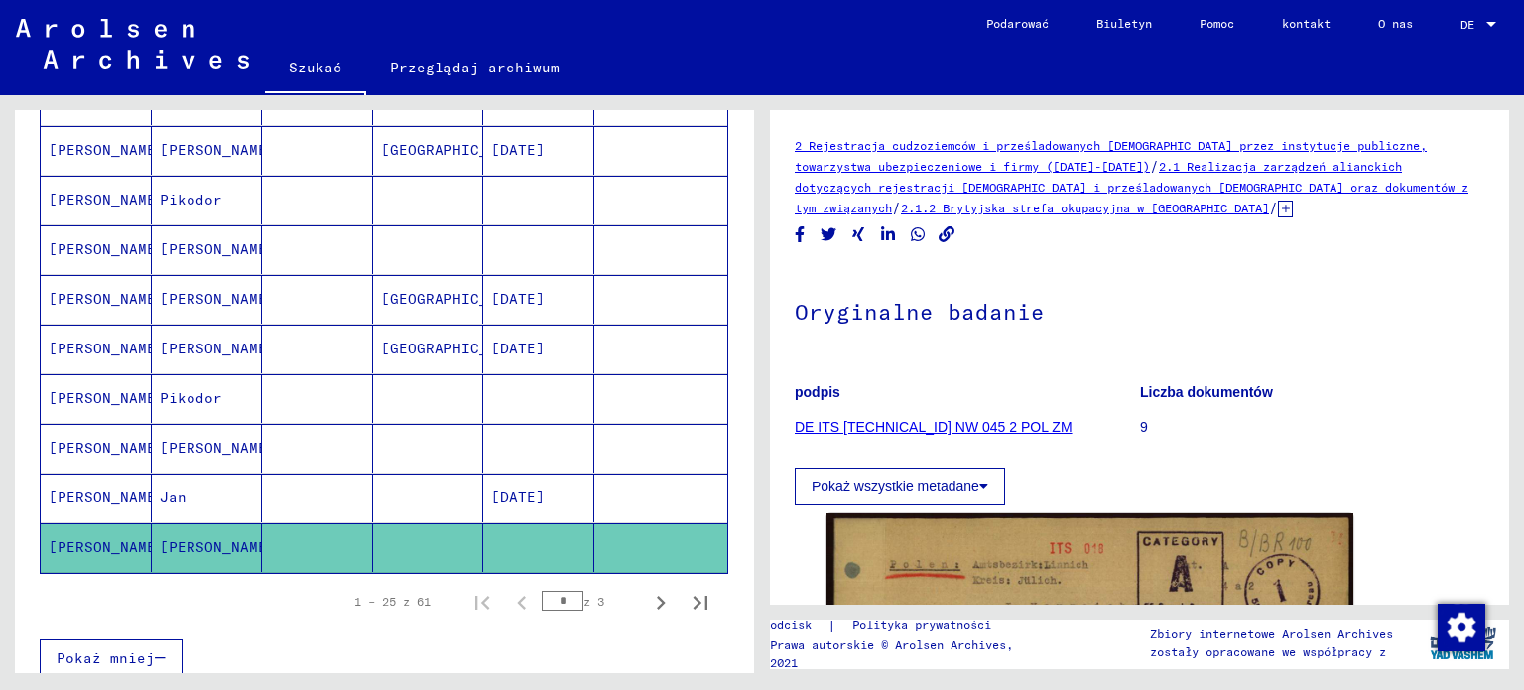
click at [428, 424] on mat-cell at bounding box center [428, 448] width 111 height 49
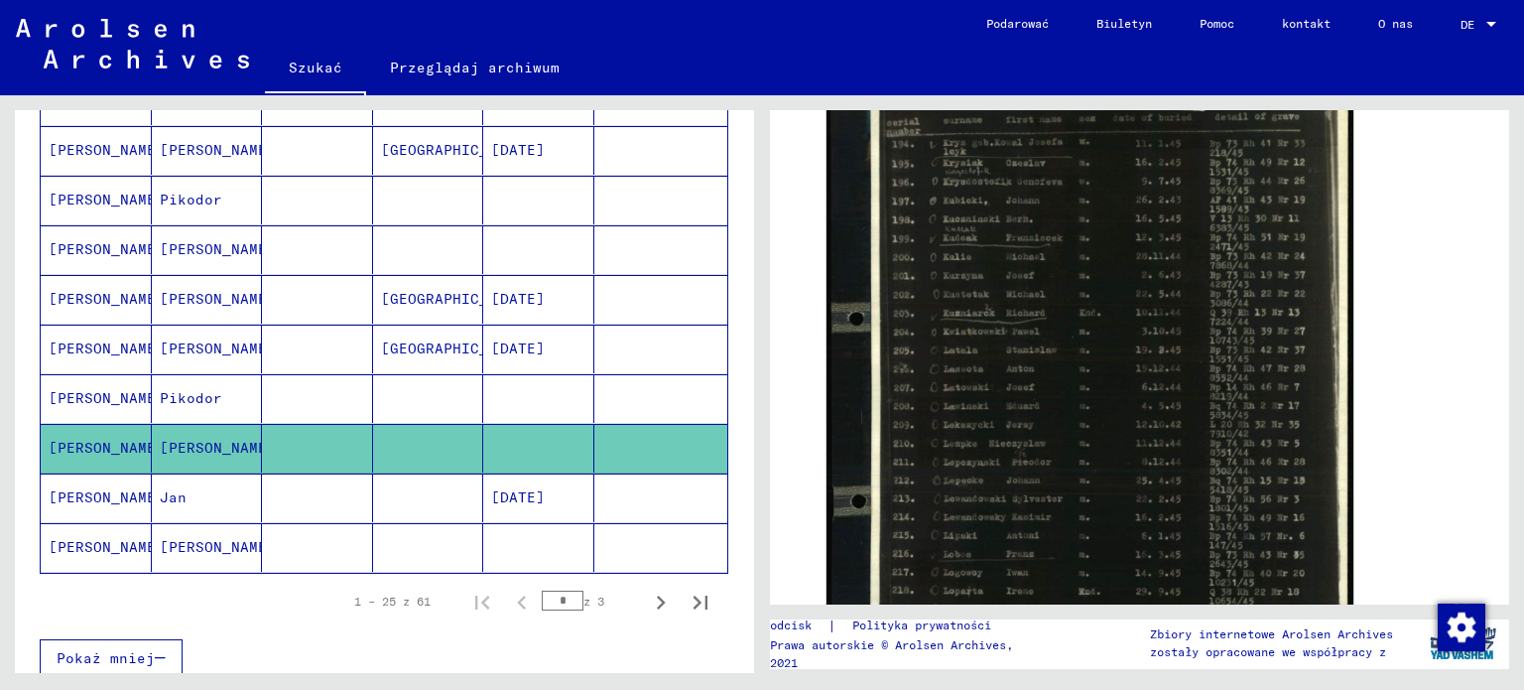
scroll to position [715, 0]
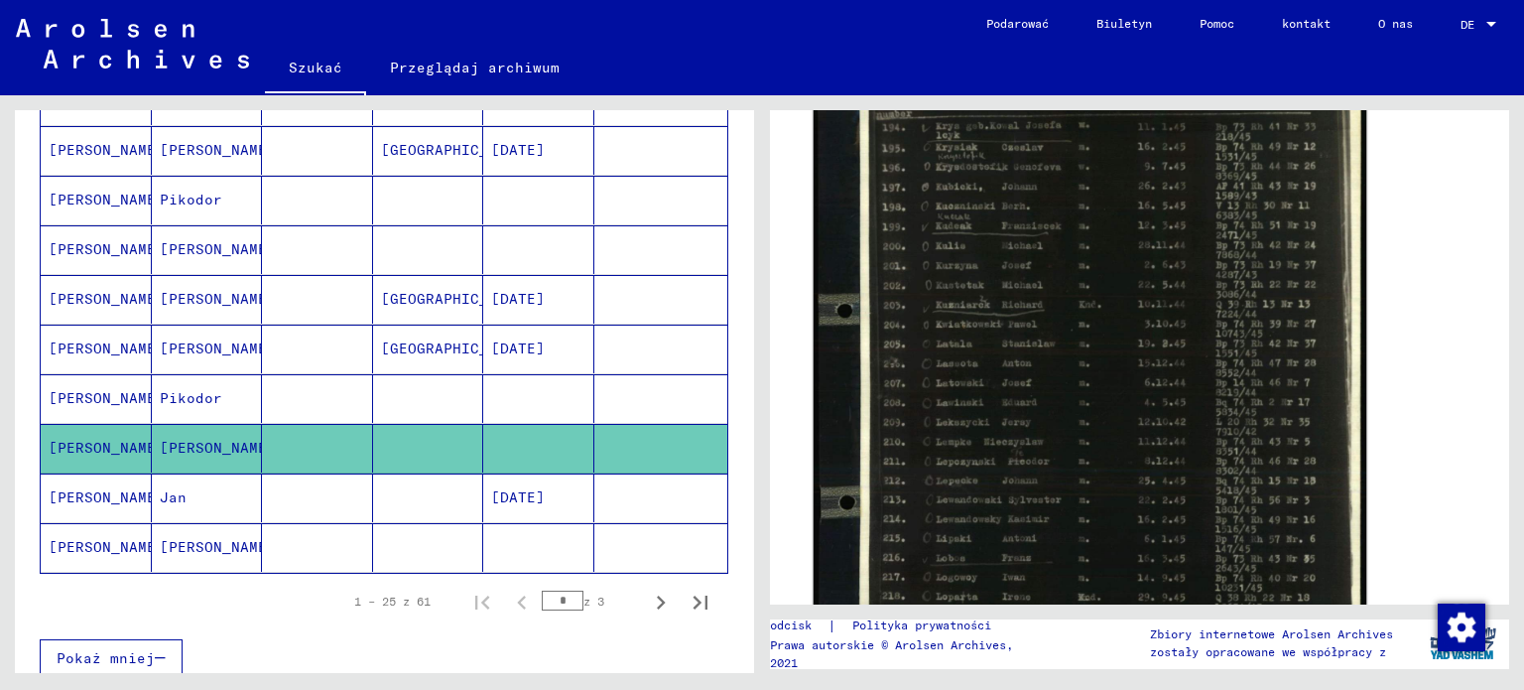
click at [1081, 354] on img at bounding box center [1091, 407] width 554 height 706
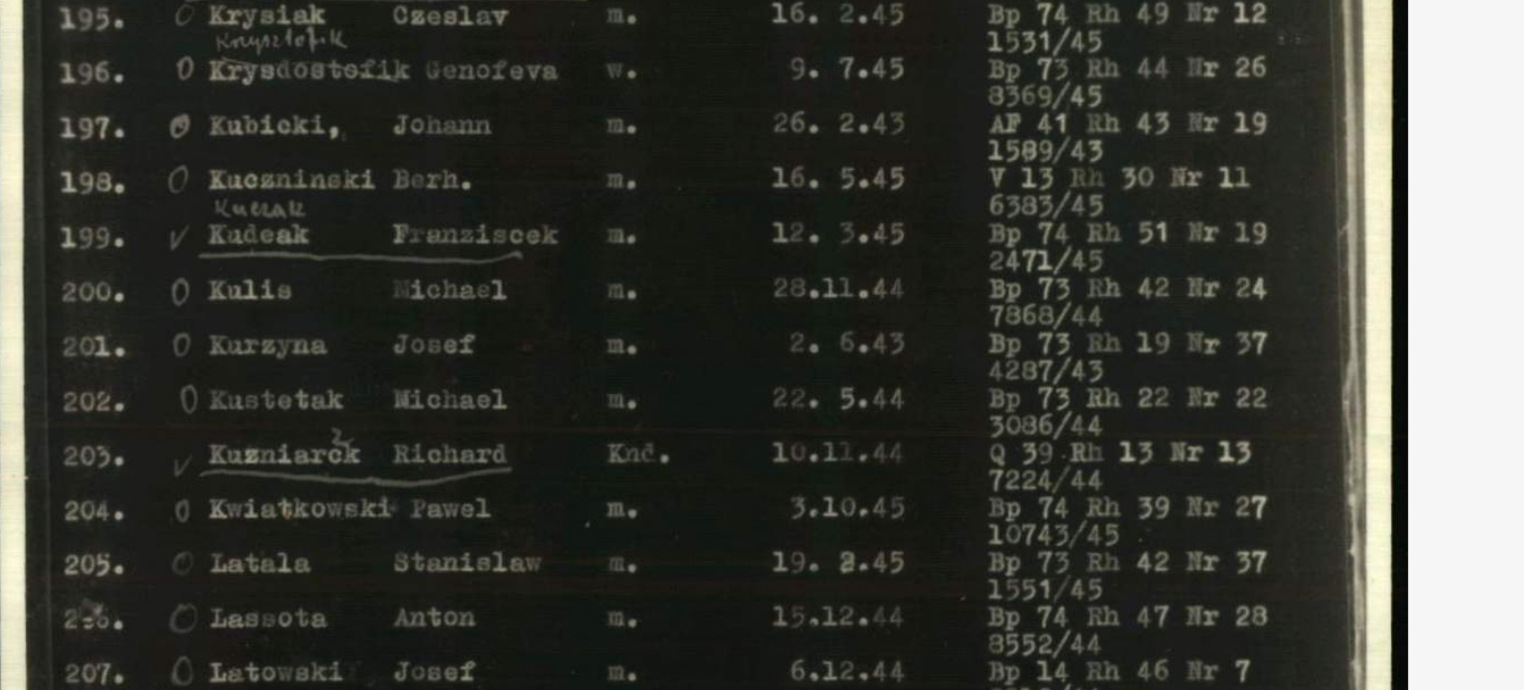
drag, startPoint x: 728, startPoint y: 252, endPoint x: 745, endPoint y: 188, distance: 66.7
click at [745, 188] on img at bounding box center [763, 295] width 1220 height 491
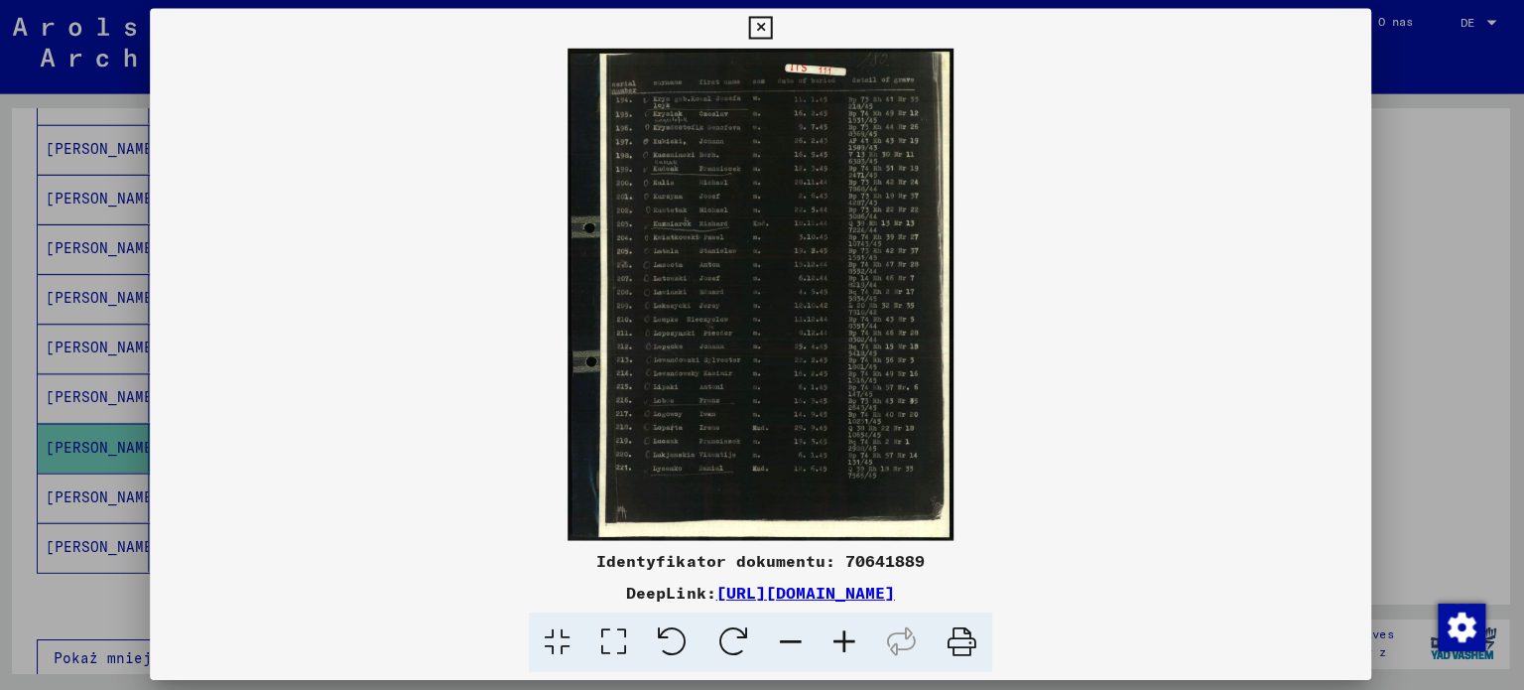
scroll to position [0, 0]
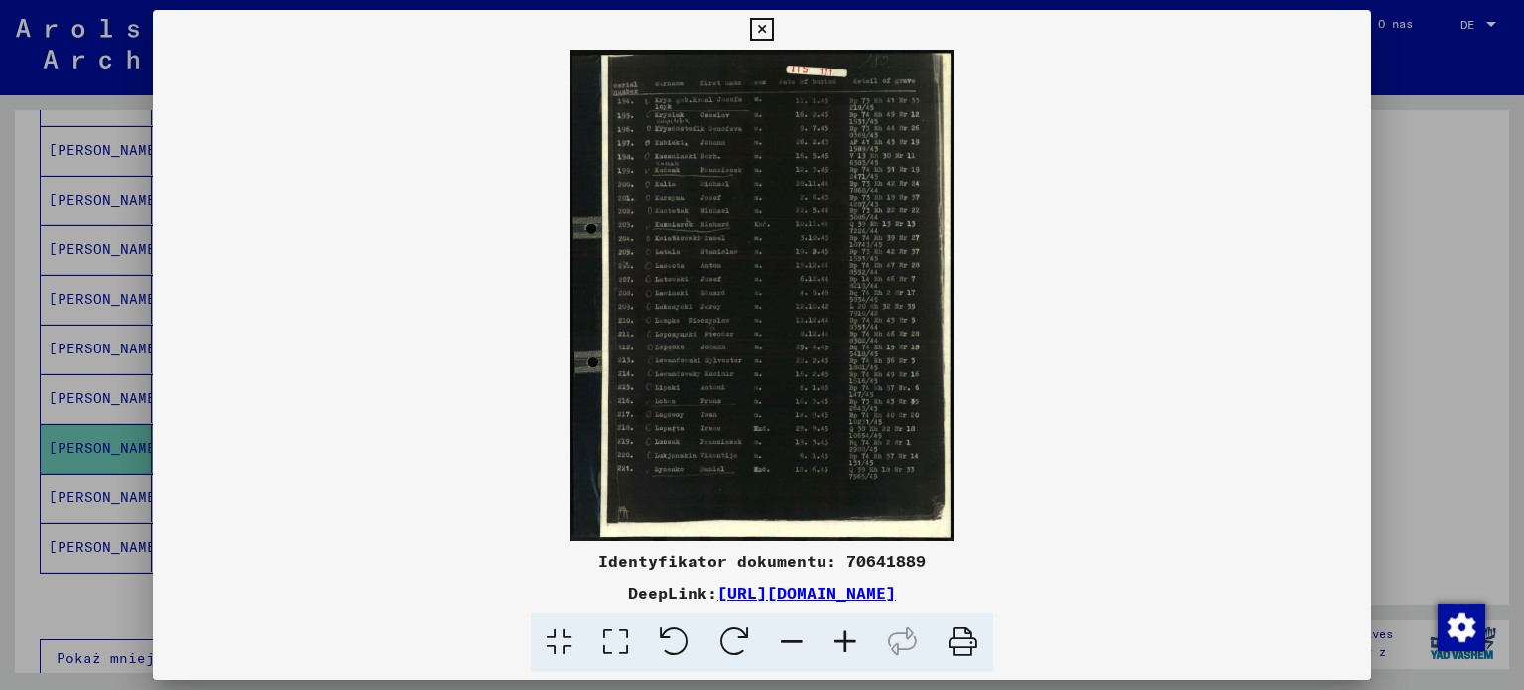
click at [769, 28] on icon at bounding box center [761, 30] width 23 height 24
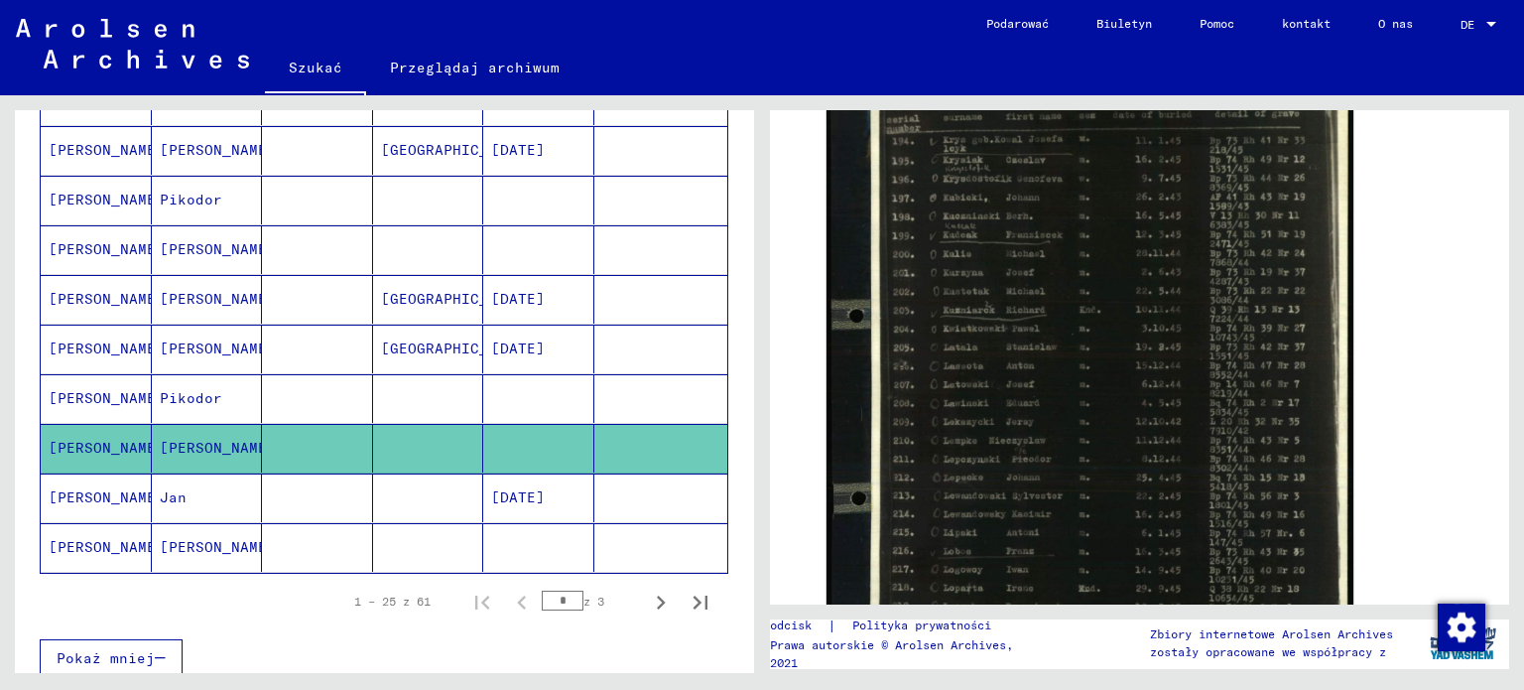
click at [443, 523] on mat-cell at bounding box center [428, 547] width 111 height 49
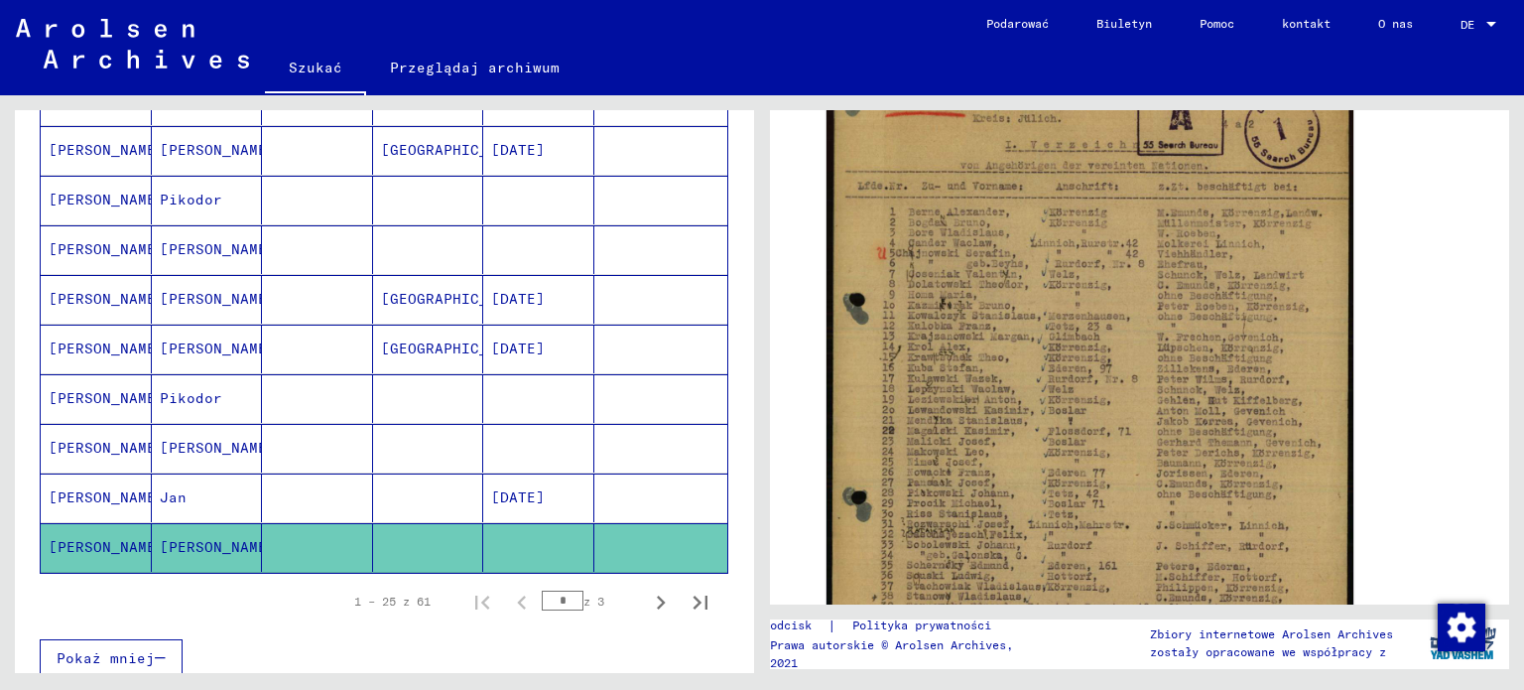
scroll to position [472, 0]
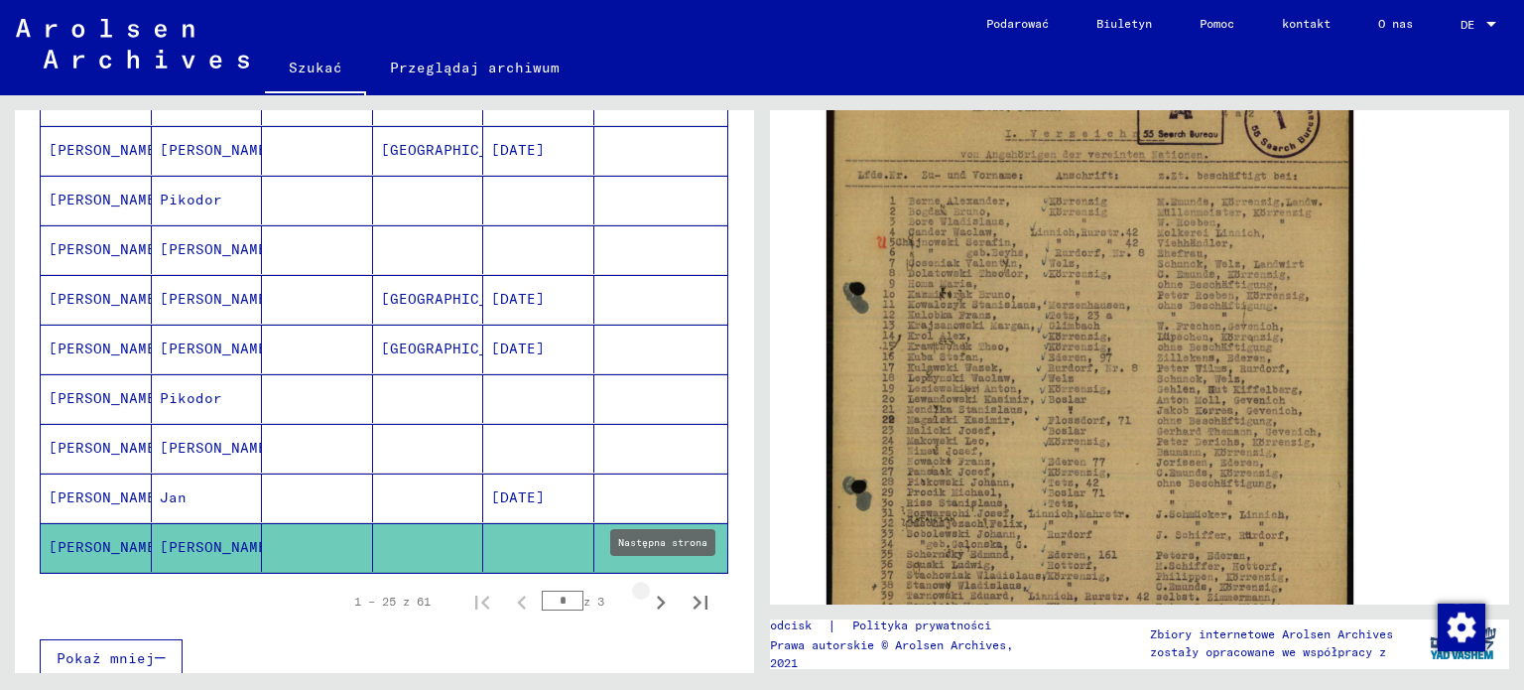
click at [647, 590] on icon "Następna strona" at bounding box center [661, 602] width 28 height 28
type input "*"
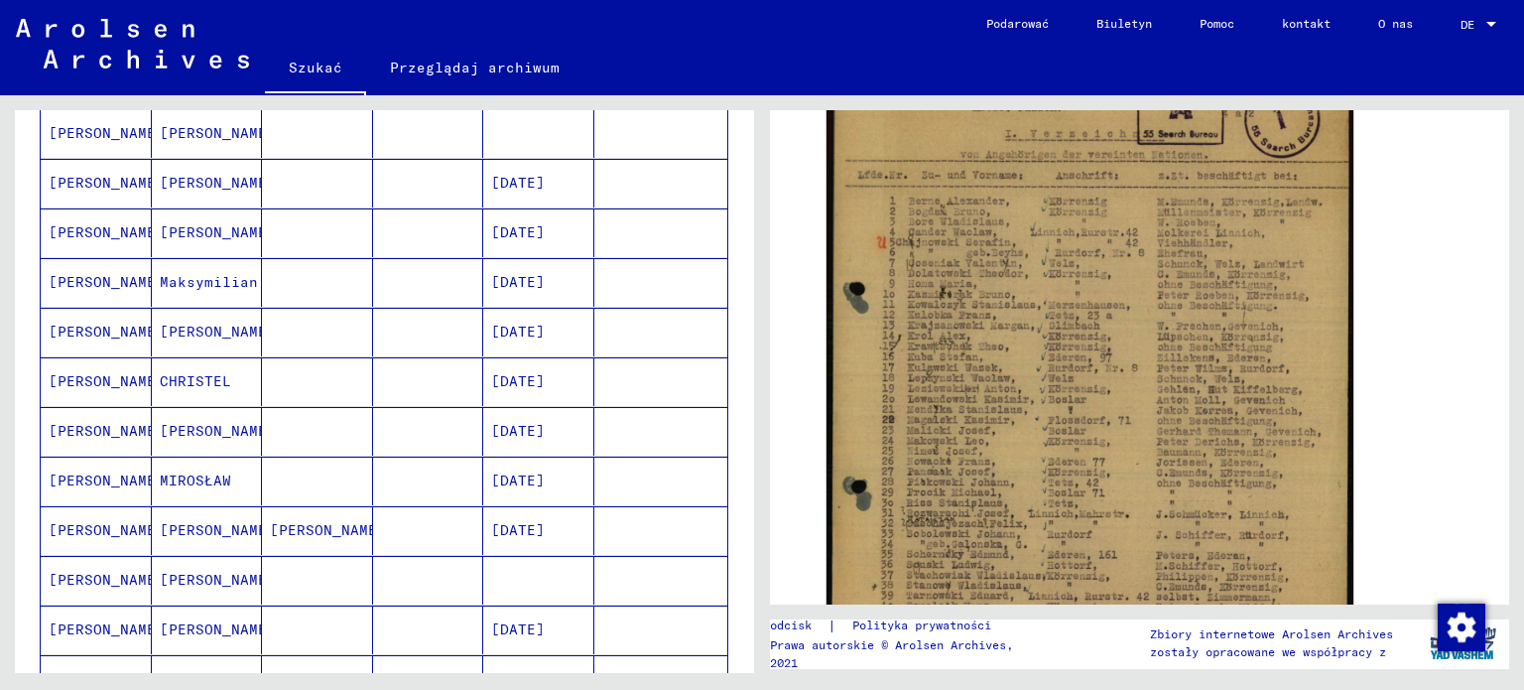
scroll to position [276, 0]
